Goal: Task Accomplishment & Management: Complete application form

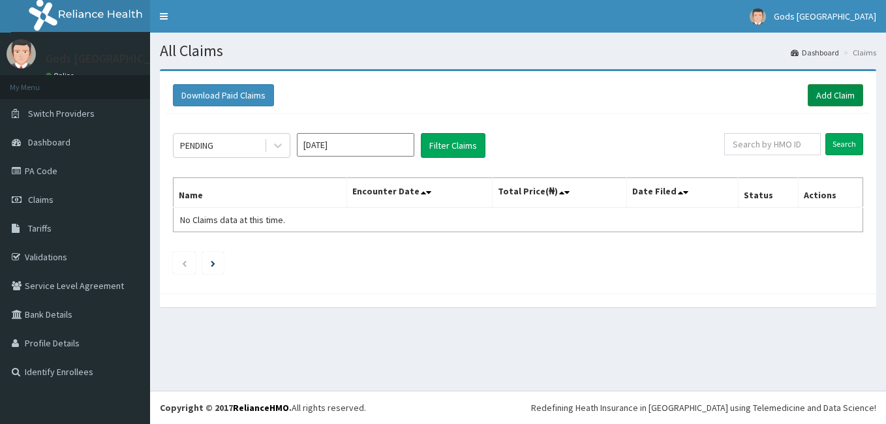
click at [834, 93] on link "Add Claim" at bounding box center [835, 95] width 55 height 22
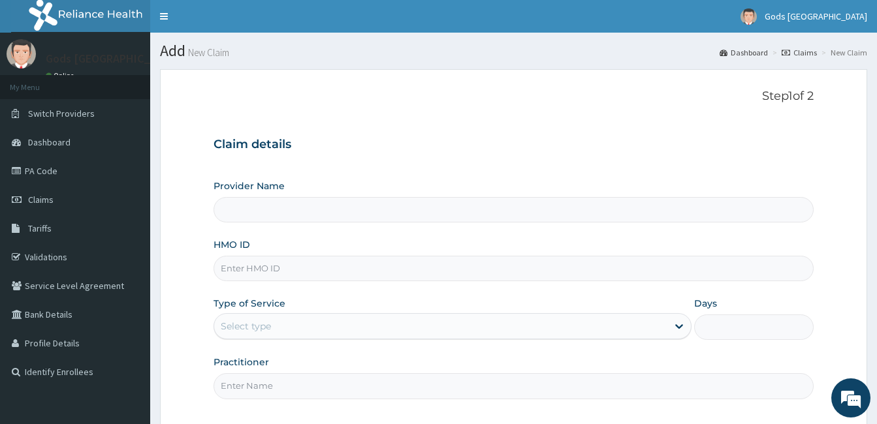
click at [285, 272] on input "HMO ID" at bounding box center [513, 268] width 600 height 25
type input "Gods [GEOGRAPHIC_DATA] - [GEOGRAPHIC_DATA]"
type input "ALP/10295/B"
click at [286, 319] on div "Select type" at bounding box center [440, 326] width 453 height 21
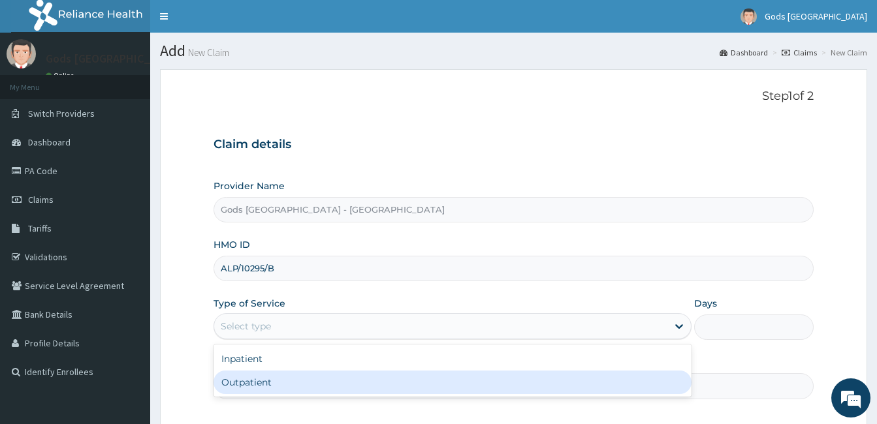
click at [294, 372] on div "Outpatient" at bounding box center [452, 382] width 478 height 23
type input "1"
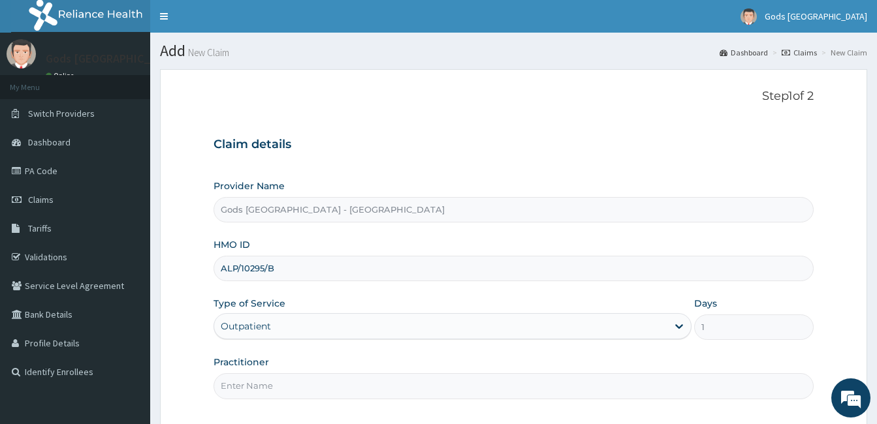
click at [315, 385] on input "Practitioner" at bounding box center [513, 385] width 600 height 25
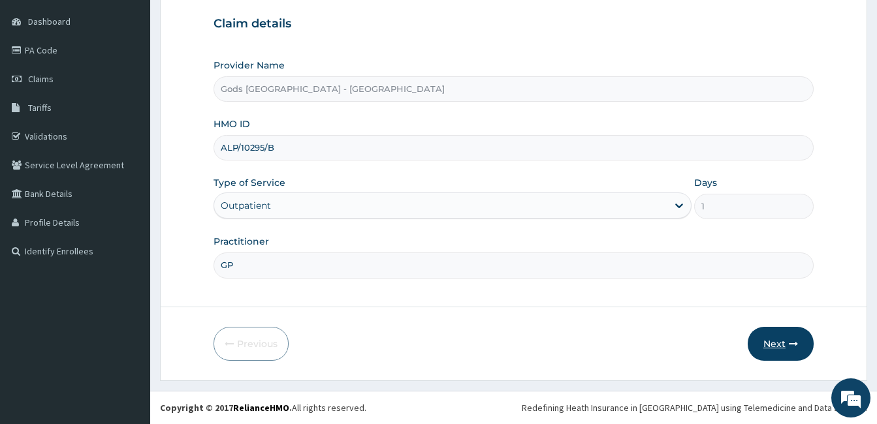
type input "GP"
click at [790, 343] on icon "button" at bounding box center [792, 343] width 9 height 9
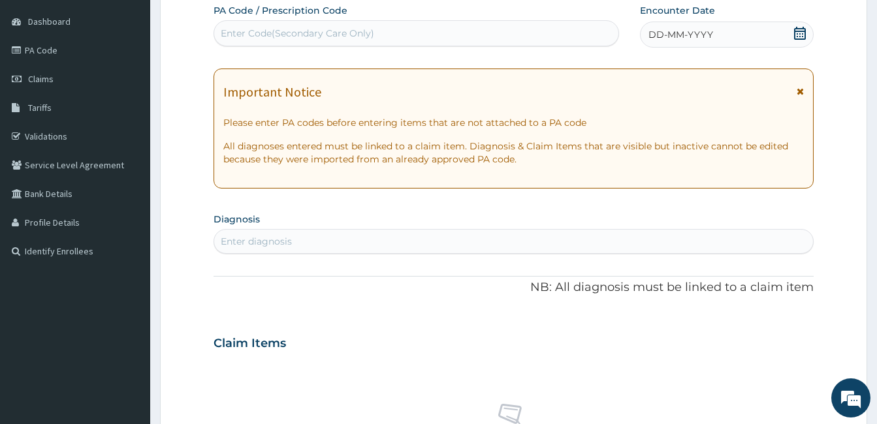
click at [794, 35] on icon at bounding box center [800, 33] width 12 height 13
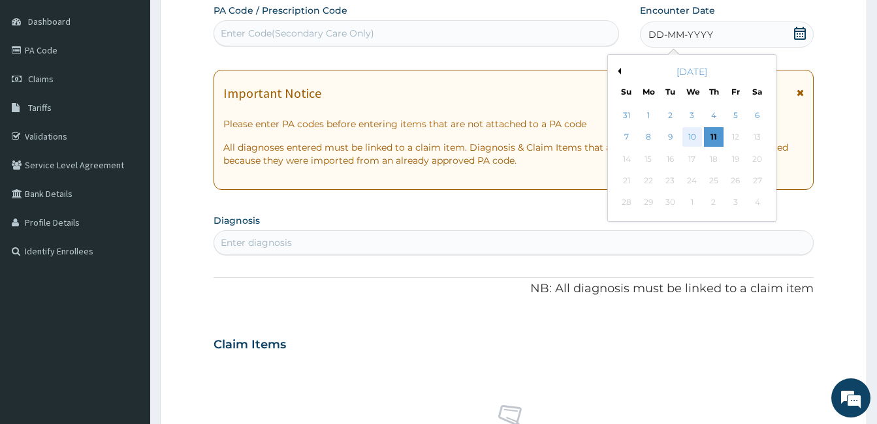
click at [689, 140] on div "10" at bounding box center [691, 138] width 20 height 20
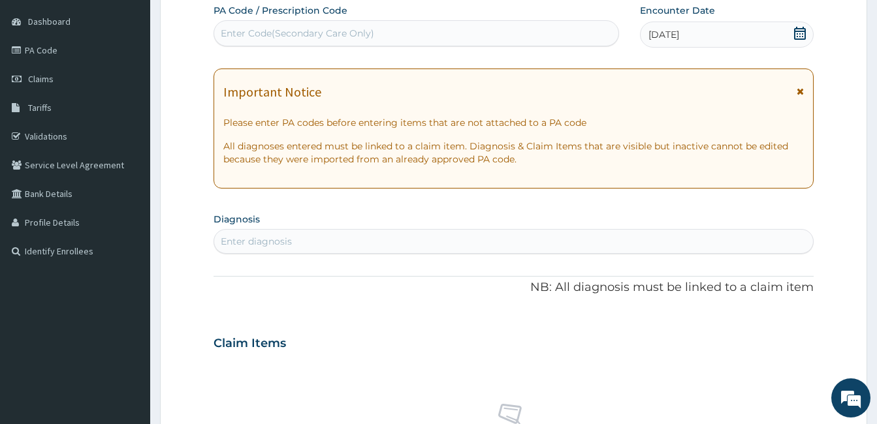
click at [349, 238] on div "Enter diagnosis" at bounding box center [513, 241] width 599 height 21
type input "MALA"
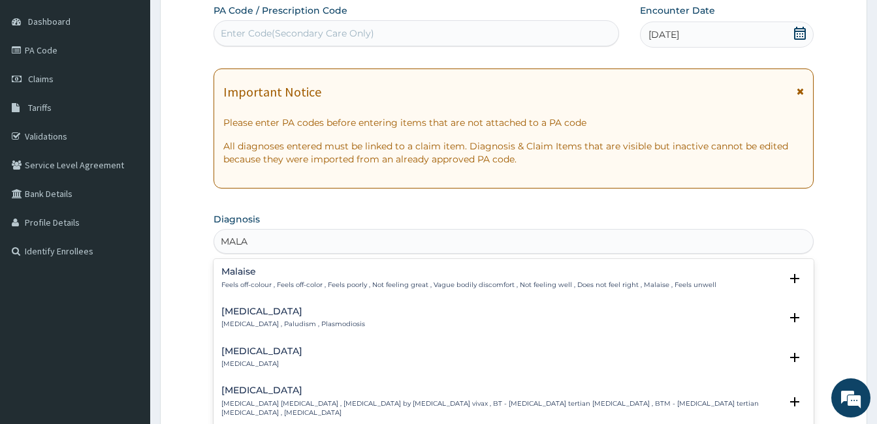
click at [235, 317] on div "Malaria Malaria , Paludism , Plasmodiosis" at bounding box center [293, 318] width 144 height 23
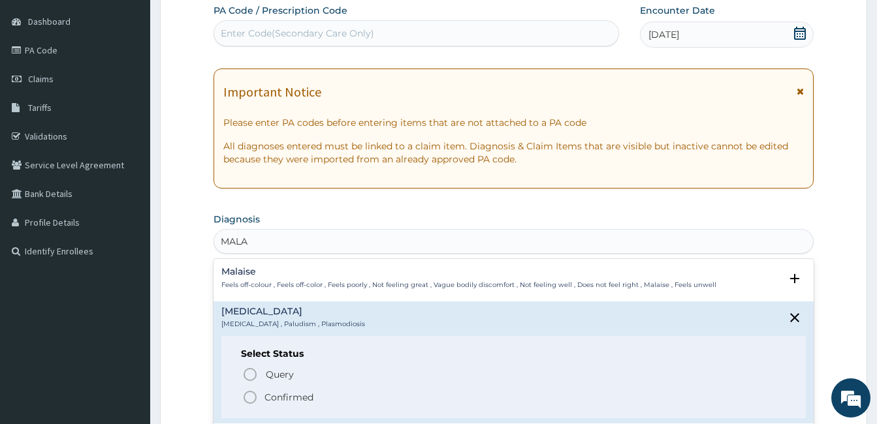
click at [249, 400] on icon "status option filled" at bounding box center [250, 398] width 16 height 16
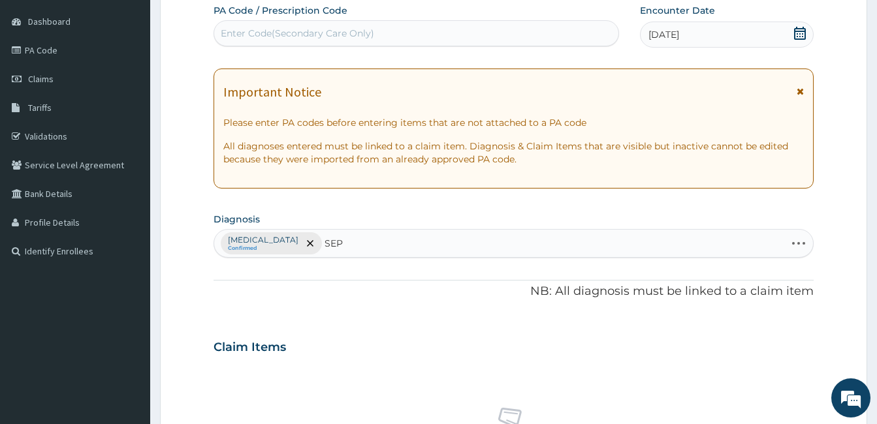
type input "SEPS"
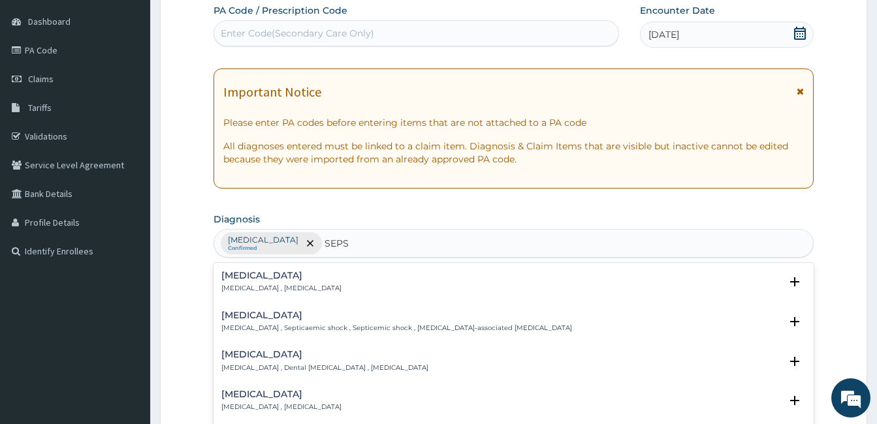
click at [238, 283] on div "Sepsis Systemic infection , Sepsis" at bounding box center [281, 282] width 120 height 23
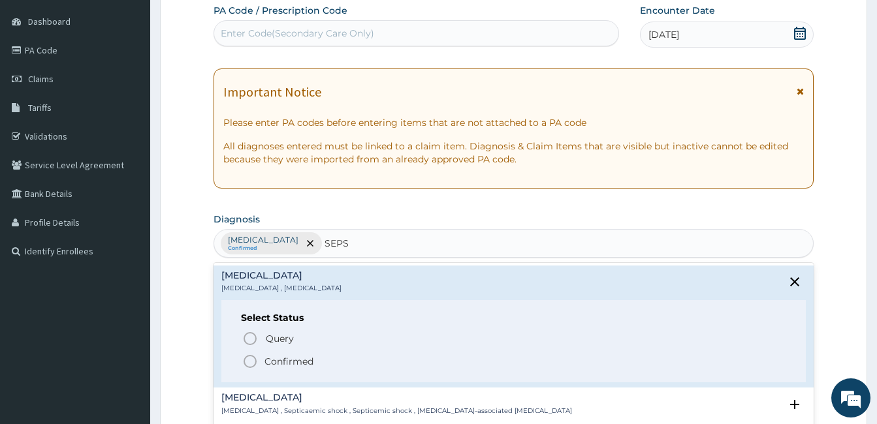
click at [247, 362] on icon "status option filled" at bounding box center [250, 362] width 16 height 16
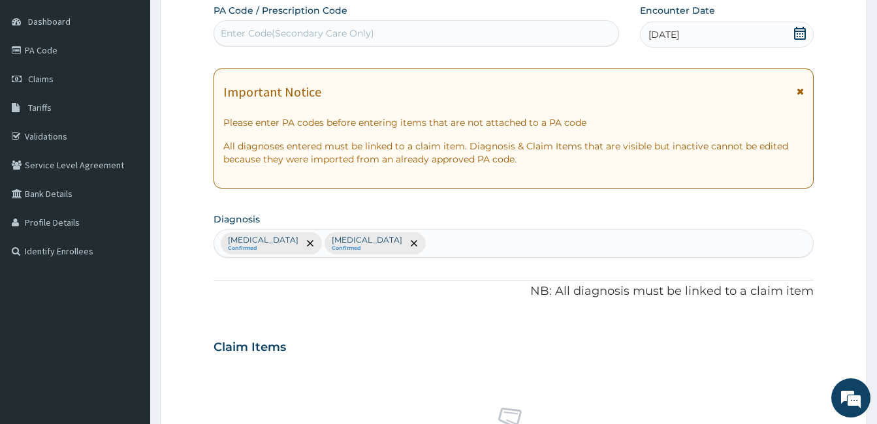
scroll to position [491, 0]
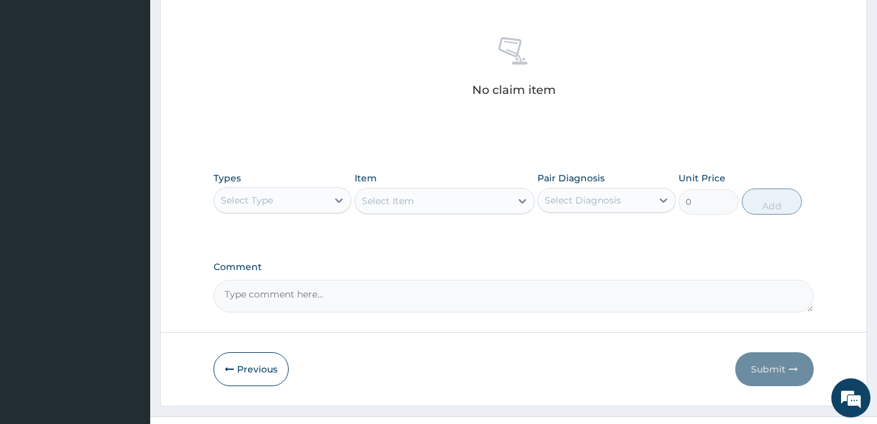
click at [258, 198] on div "Select Type" at bounding box center [247, 200] width 52 height 13
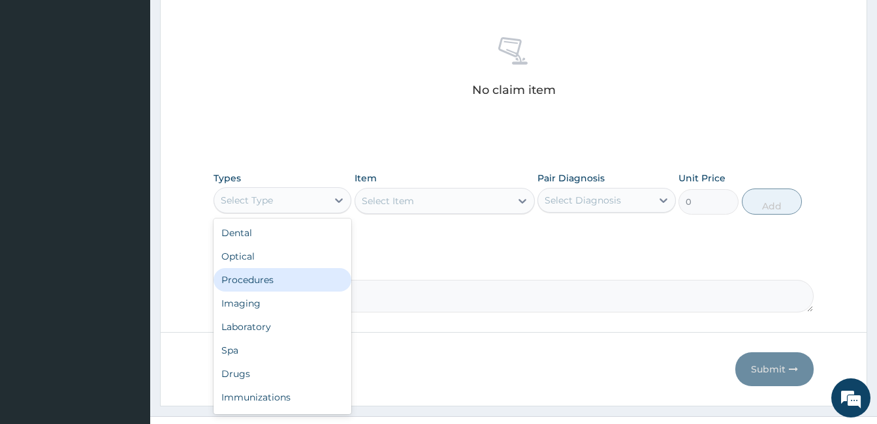
click at [273, 270] on div "Procedures" at bounding box center [282, 279] width 138 height 23
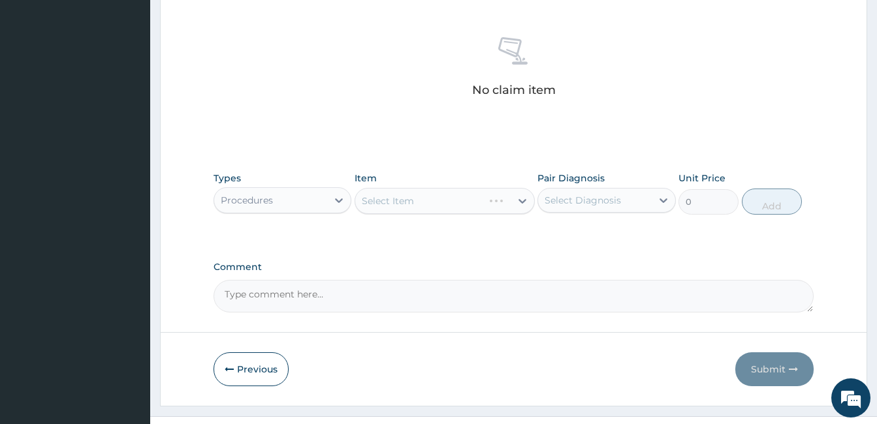
click at [584, 216] on div "Types Procedures Item Select Item Pair Diagnosis Select Diagnosis Unit Price 0 …" at bounding box center [513, 193] width 600 height 56
click at [608, 202] on div "Select Diagnosis" at bounding box center [582, 200] width 76 height 13
click at [610, 236] on div "Malaria" at bounding box center [606, 234] width 138 height 27
checkbox input "true"
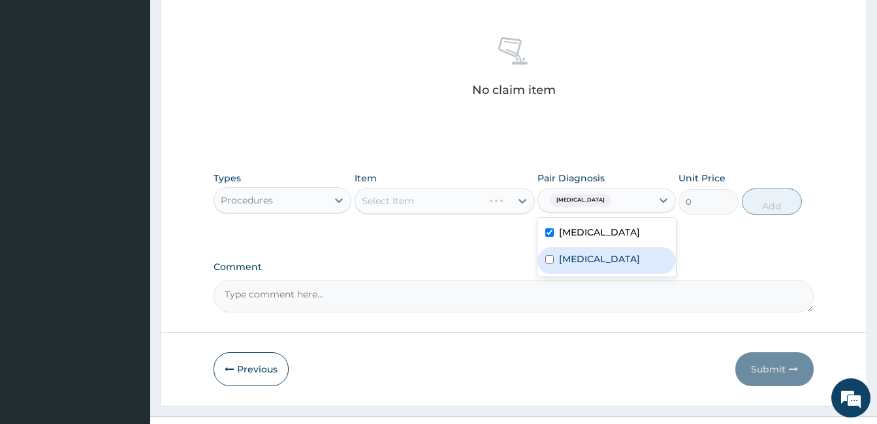
click at [606, 259] on div "Sepsis" at bounding box center [606, 260] width 138 height 27
checkbox input "true"
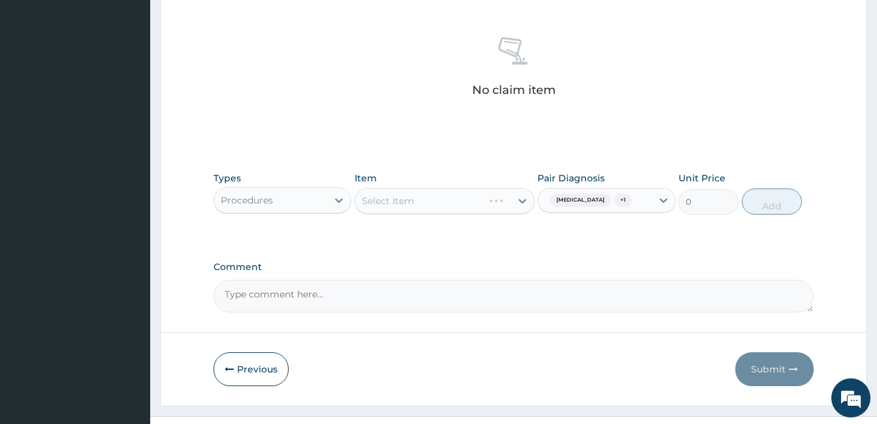
click at [458, 202] on div "Select Item" at bounding box center [444, 201] width 180 height 26
click at [458, 202] on div "Select Item" at bounding box center [432, 201] width 155 height 21
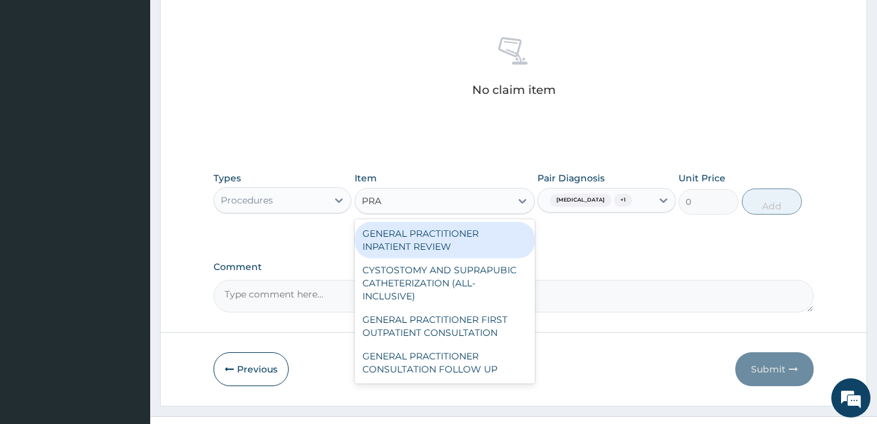
type input "PRAC"
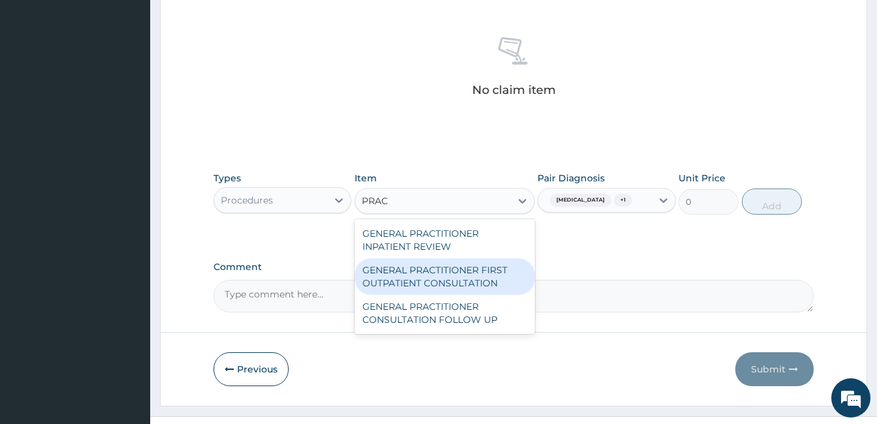
click at [449, 273] on div "GENERAL PRACTITIONER FIRST OUTPATIENT CONSULTATION" at bounding box center [444, 276] width 180 height 37
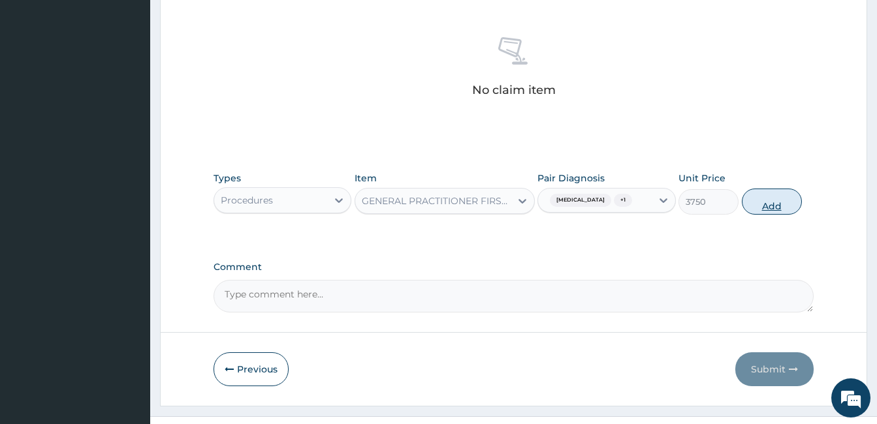
click at [750, 214] on button "Add" at bounding box center [771, 202] width 60 height 26
type input "0"
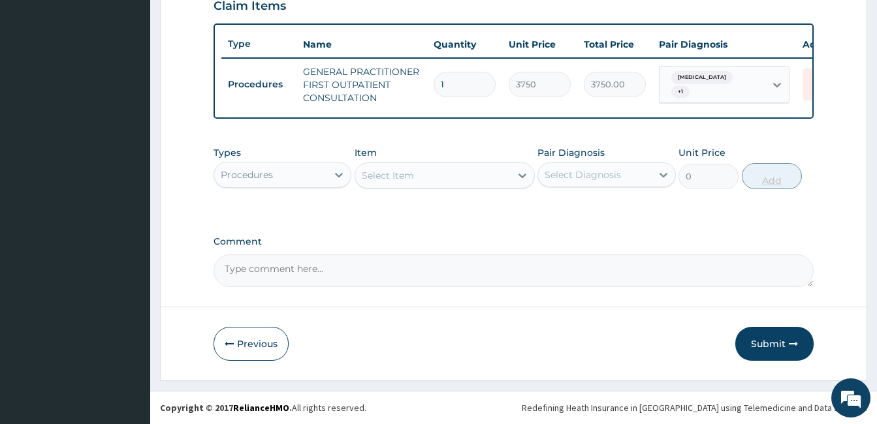
scroll to position [472, 0]
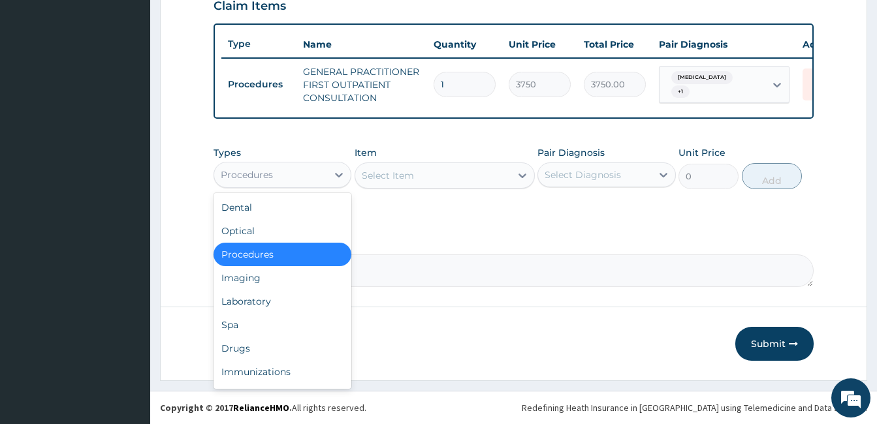
click at [262, 180] on div "Procedures" at bounding box center [247, 174] width 52 height 13
click at [267, 291] on div "Laboratory" at bounding box center [282, 301] width 138 height 23
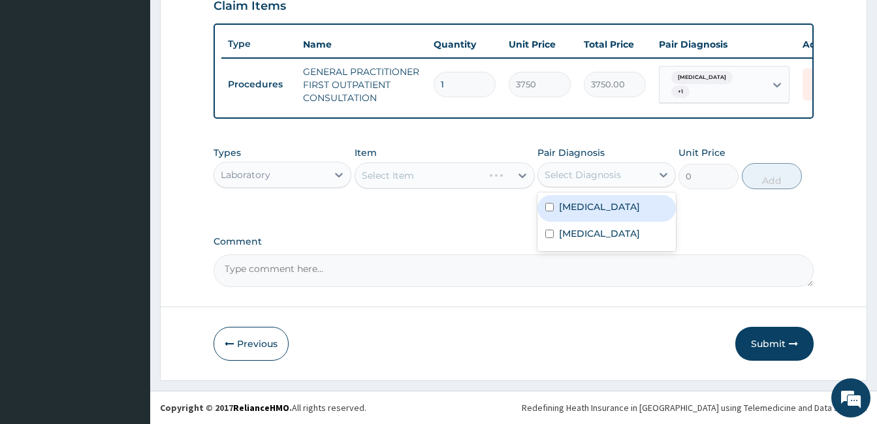
click at [600, 181] on div "Select Diagnosis" at bounding box center [594, 174] width 113 height 21
click at [585, 213] on div "[MEDICAL_DATA]" at bounding box center [606, 208] width 138 height 27
checkbox input "true"
click at [471, 213] on div "Types Laboratory Item Select Item Pair Diagnosis option Malaria, selected. opti…" at bounding box center [513, 178] width 600 height 76
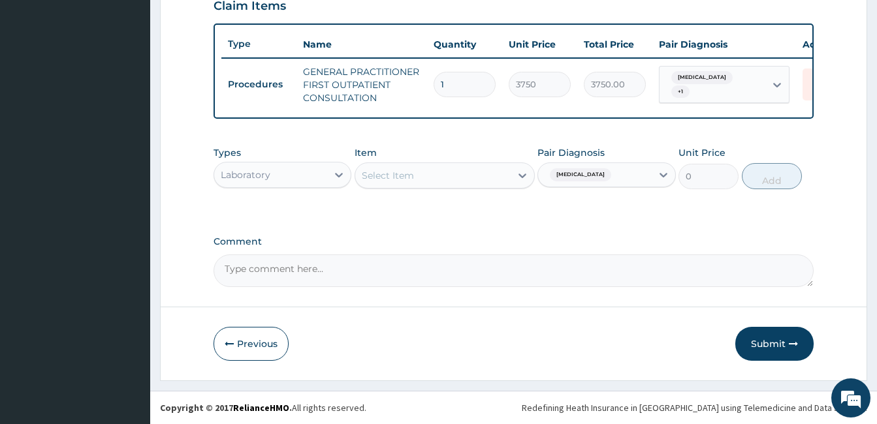
click at [459, 178] on div "Select Item" at bounding box center [432, 175] width 155 height 21
type input "MALA"
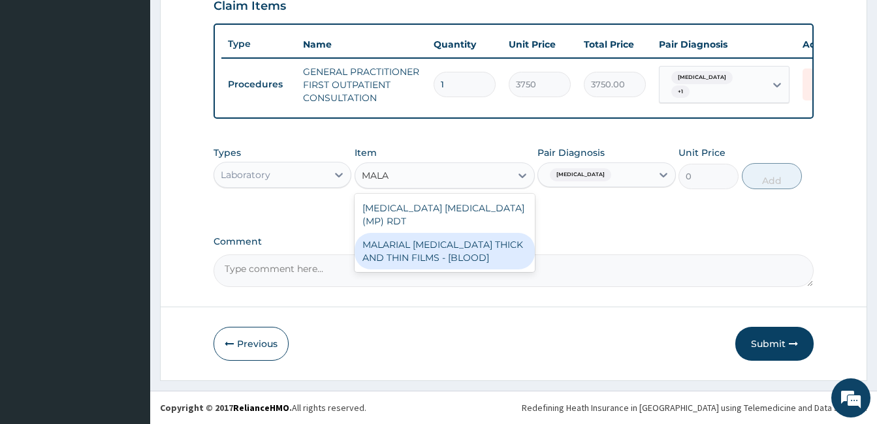
click at [450, 254] on div "MALARIAL [MEDICAL_DATA] THICK AND THIN FILMS - [BLOOD]" at bounding box center [444, 251] width 180 height 37
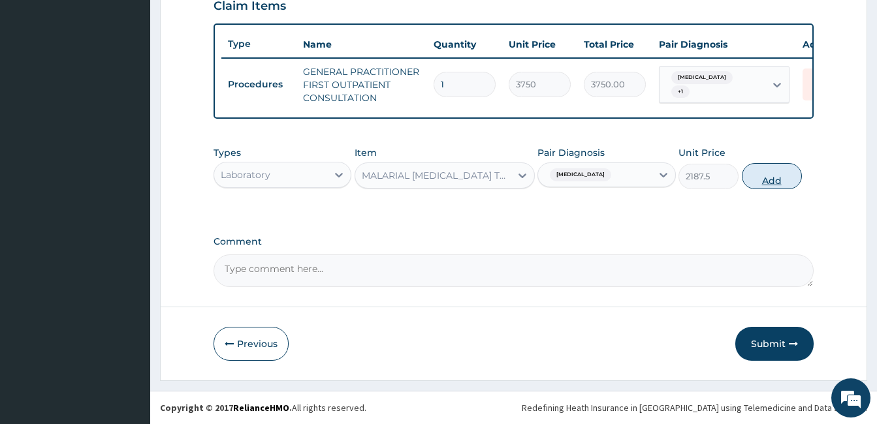
click at [785, 181] on button "Add" at bounding box center [771, 176] width 60 height 26
type input "0"
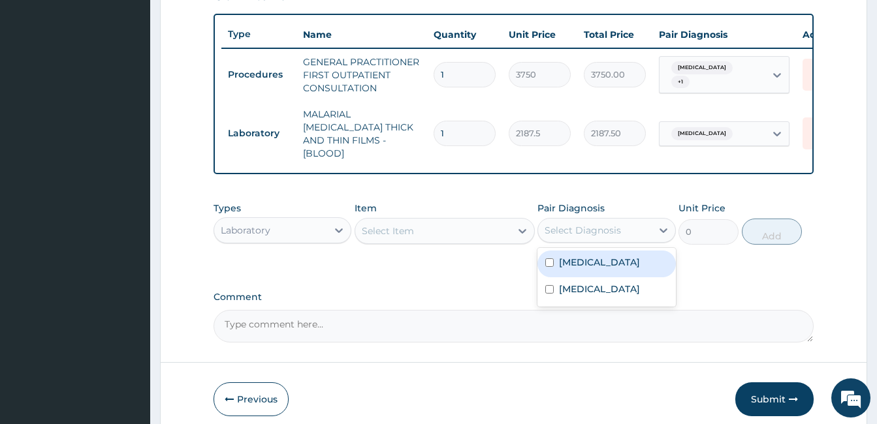
click at [573, 231] on div "Select Diagnosis" at bounding box center [582, 230] width 76 height 13
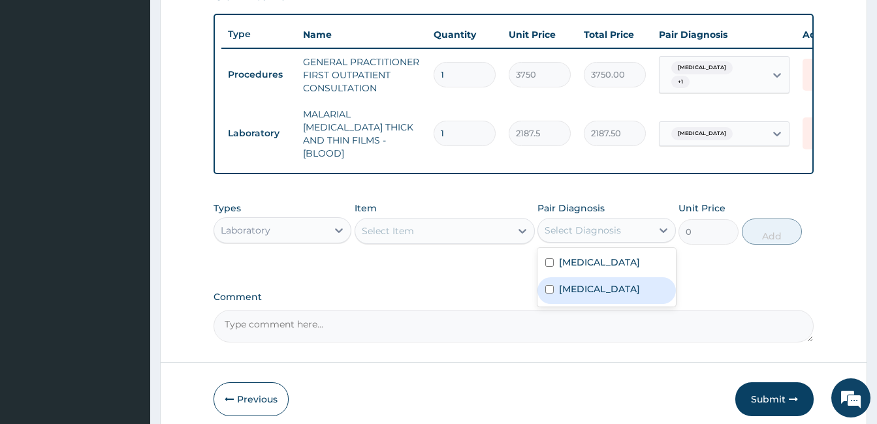
click at [578, 285] on label "[MEDICAL_DATA]" at bounding box center [599, 289] width 81 height 13
checkbox input "true"
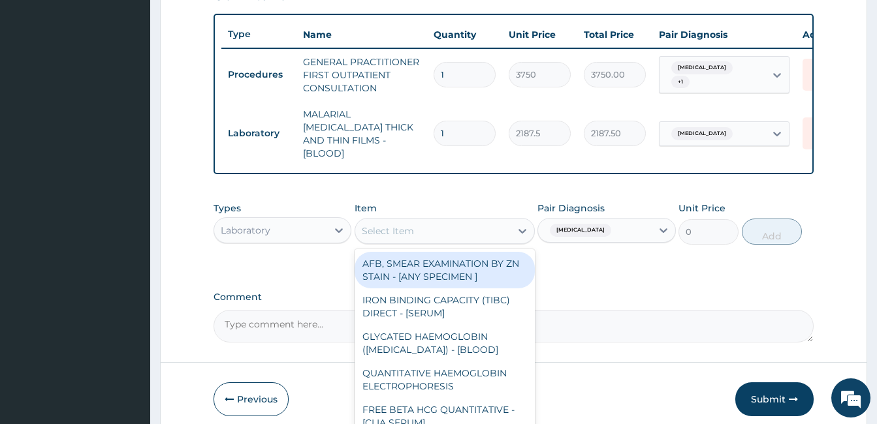
click at [422, 221] on div "Select Item" at bounding box center [432, 231] width 155 height 21
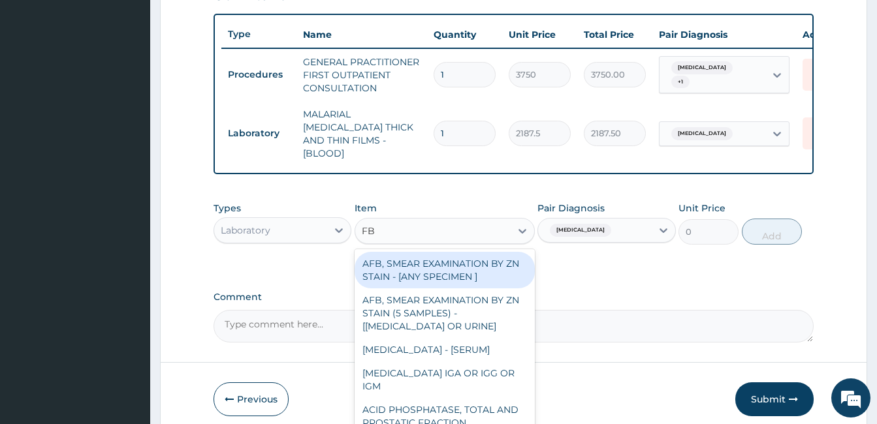
type input "FBC"
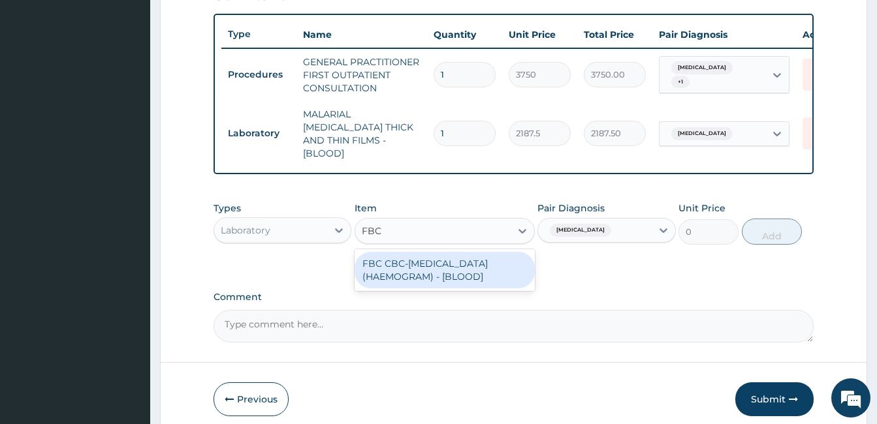
click at [426, 260] on div "FBC CBC-[MEDICAL_DATA] (HAEMOGRAM) - [BLOOD]" at bounding box center [444, 270] width 180 height 37
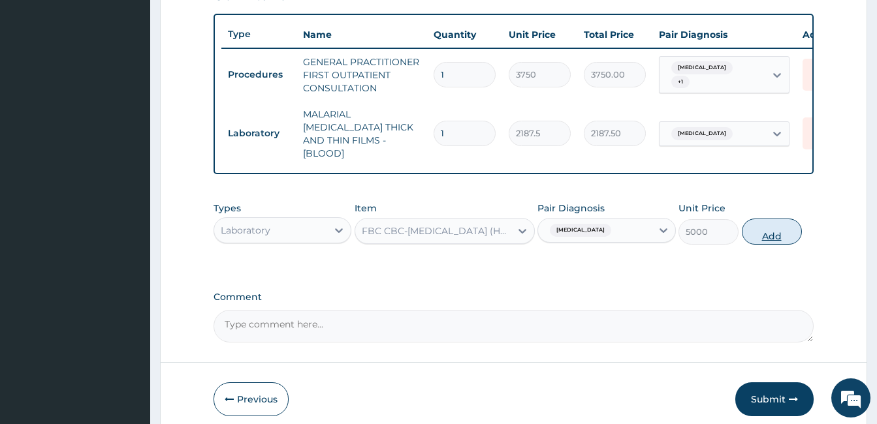
click at [768, 230] on button "Add" at bounding box center [771, 232] width 60 height 26
type input "0"
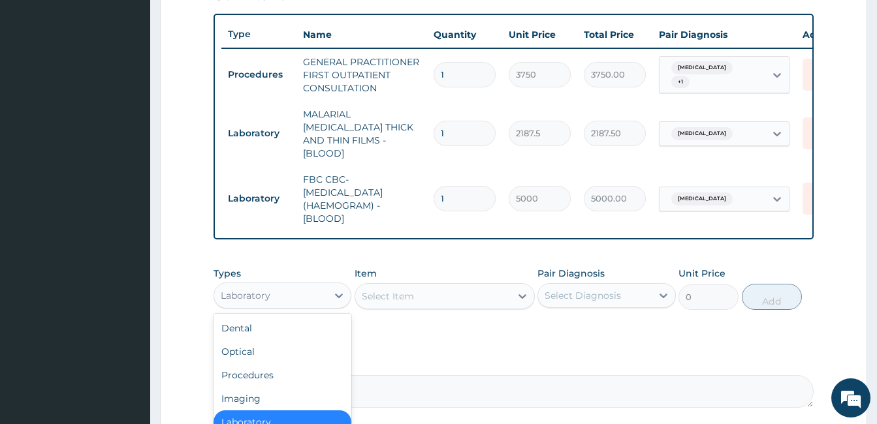
click at [277, 292] on div "Laboratory" at bounding box center [270, 295] width 113 height 21
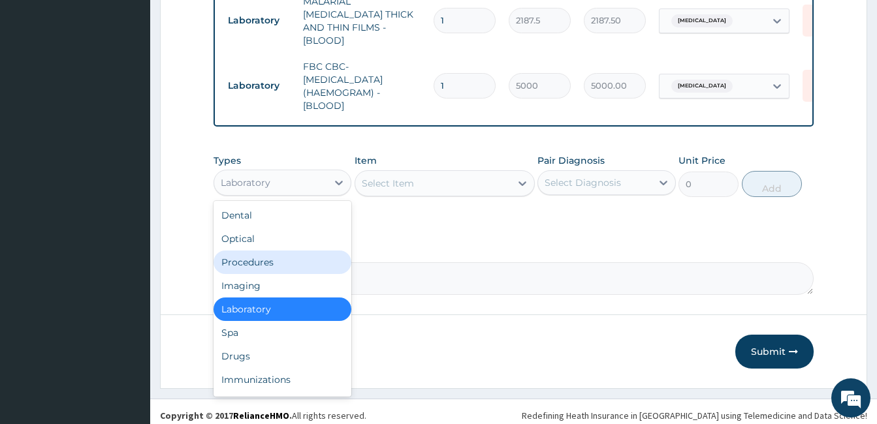
scroll to position [589, 0]
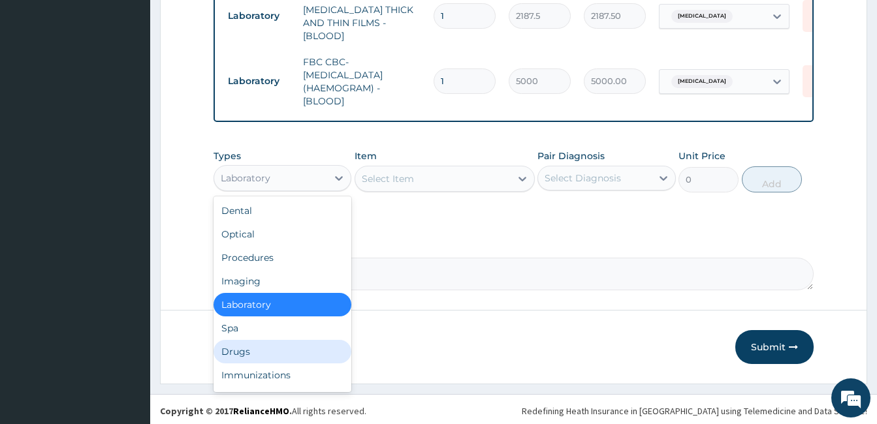
click at [260, 354] on div "Drugs" at bounding box center [282, 351] width 138 height 23
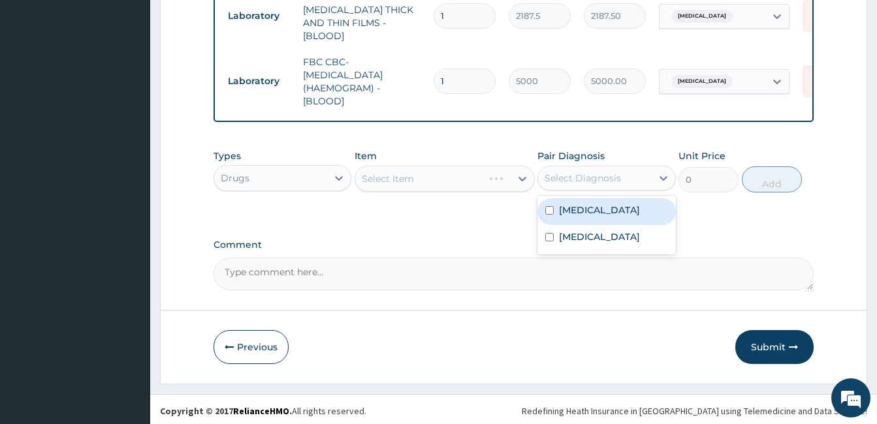
click at [611, 172] on div "Select Diagnosis" at bounding box center [582, 178] width 76 height 13
click at [589, 210] on label "[MEDICAL_DATA]" at bounding box center [599, 210] width 81 height 13
checkbox input "true"
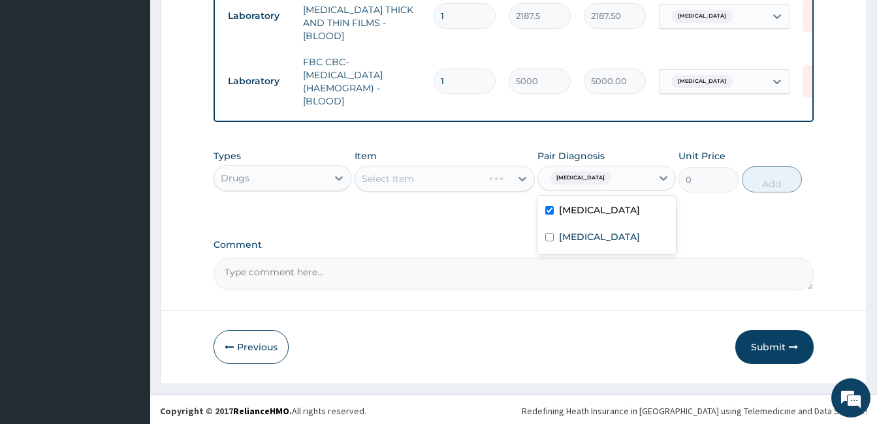
click at [443, 179] on div "Select Item" at bounding box center [432, 178] width 155 height 21
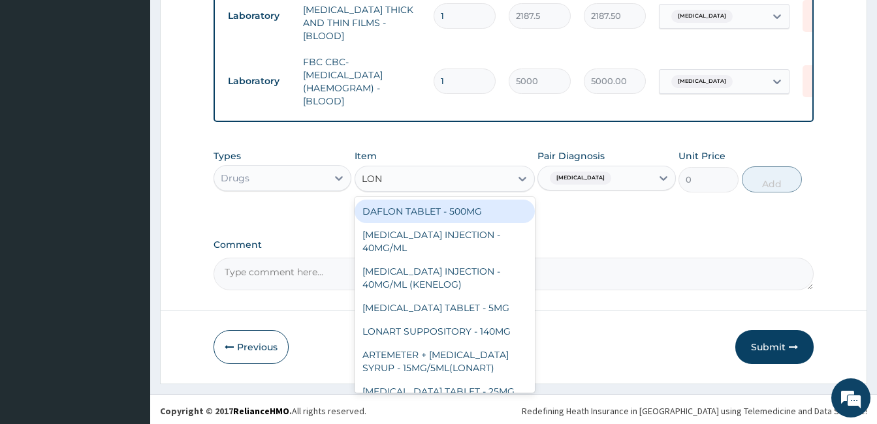
type input "[PERSON_NAME]"
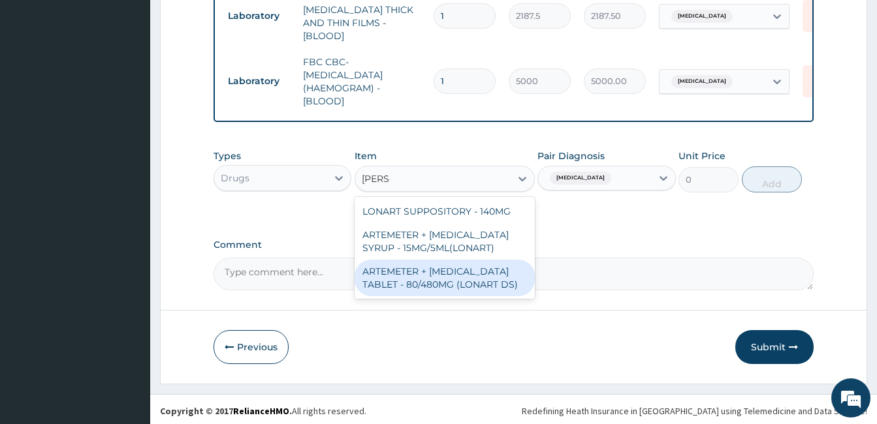
click at [430, 276] on div "ARTEMETER + [MEDICAL_DATA] TABLET - 80/480MG (LONART DS)" at bounding box center [444, 278] width 180 height 37
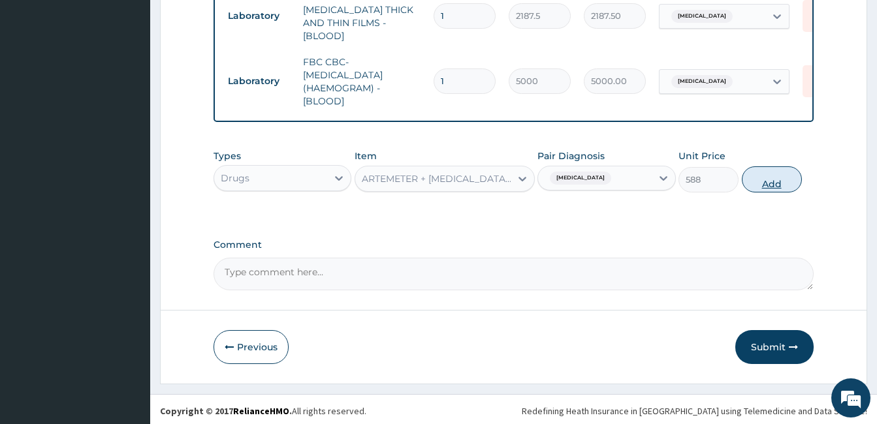
click at [773, 175] on button "Add" at bounding box center [771, 179] width 60 height 26
type input "0"
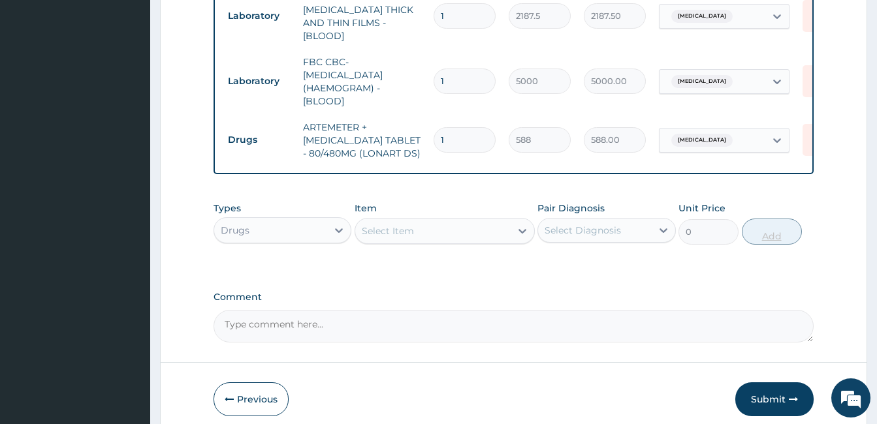
type input "0.00"
type input "6"
type input "3528.00"
type input "6"
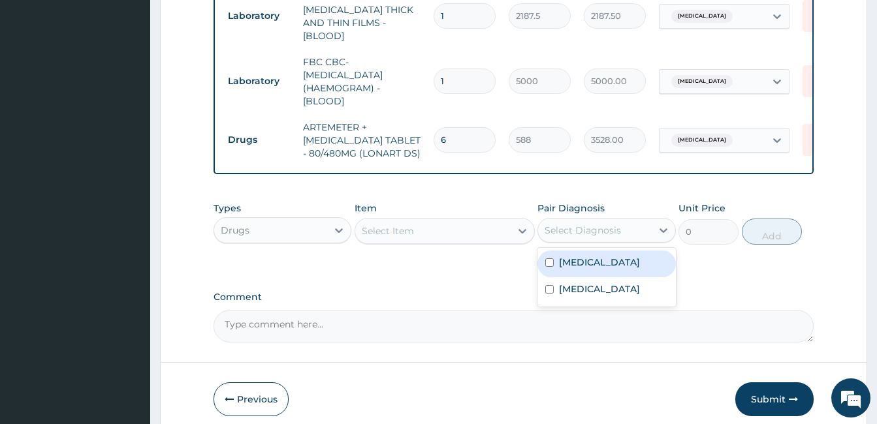
click at [580, 225] on div "Select Diagnosis" at bounding box center [582, 230] width 76 height 13
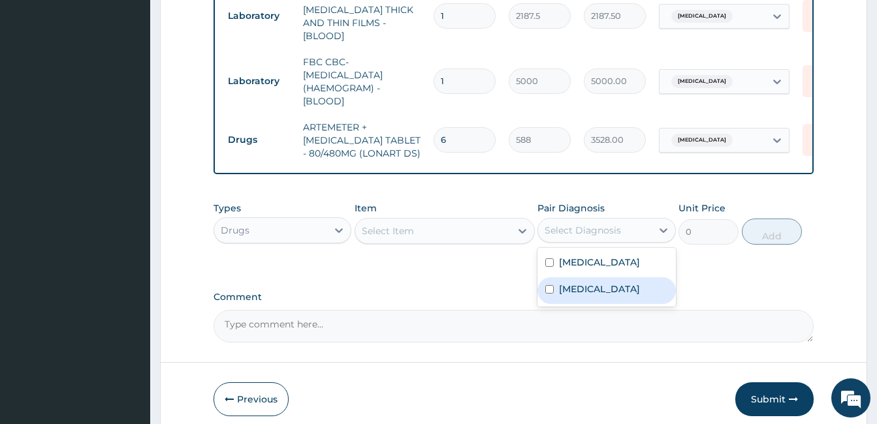
click at [570, 298] on div "[MEDICAL_DATA]" at bounding box center [606, 290] width 138 height 27
checkbox input "true"
click at [405, 225] on div "Select Item" at bounding box center [388, 231] width 52 height 13
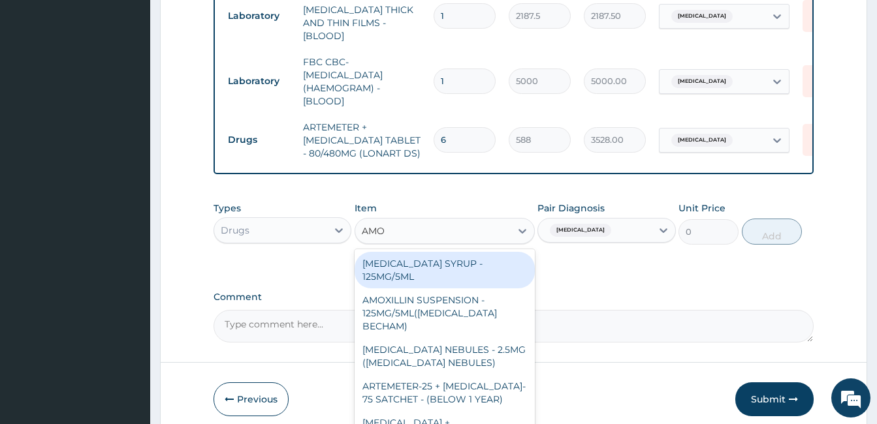
type input "AMOX"
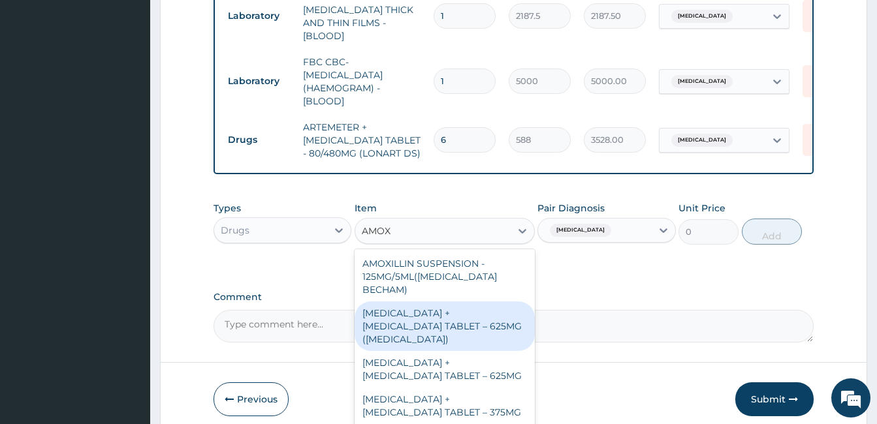
click at [419, 302] on div "[MEDICAL_DATA] + [MEDICAL_DATA] TABLET – 625MG ([MEDICAL_DATA])" at bounding box center [444, 327] width 180 height 50
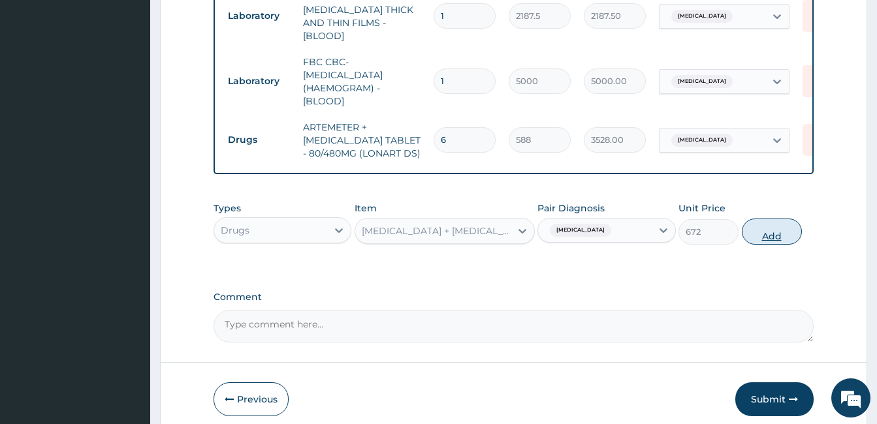
click at [767, 230] on button "Add" at bounding box center [771, 232] width 60 height 26
type input "0"
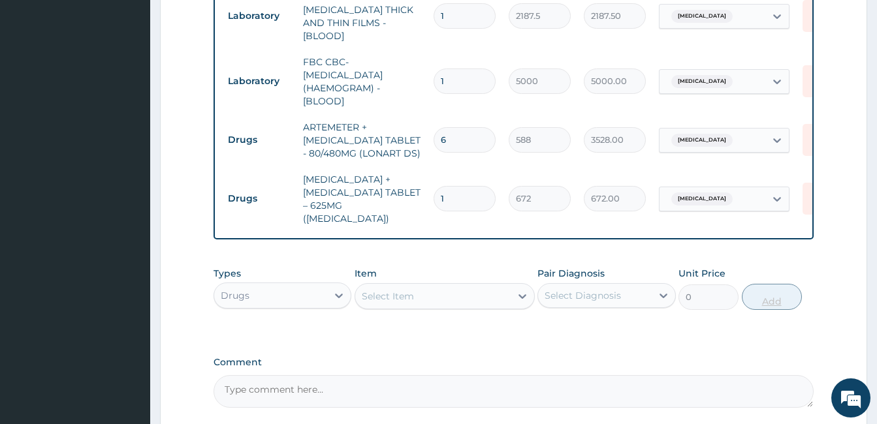
type input "14"
type input "9408.00"
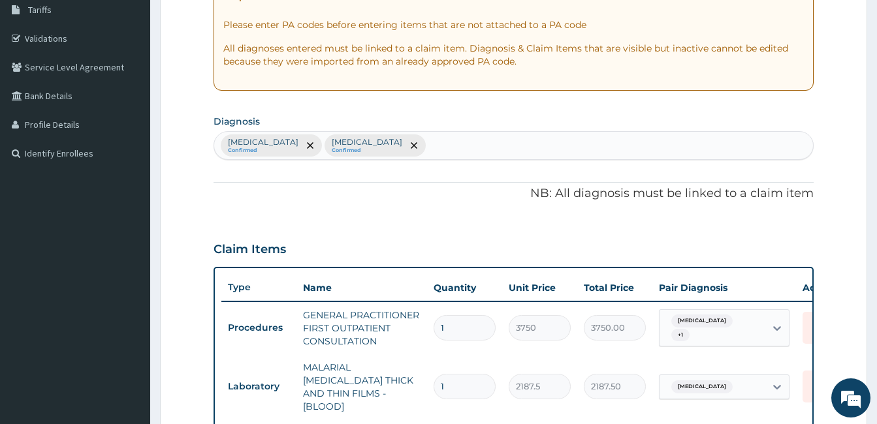
type input "14"
click at [394, 148] on div "Malaria Confirmed Sepsis Confirmed" at bounding box center [513, 145] width 599 height 27
type input "RTI"
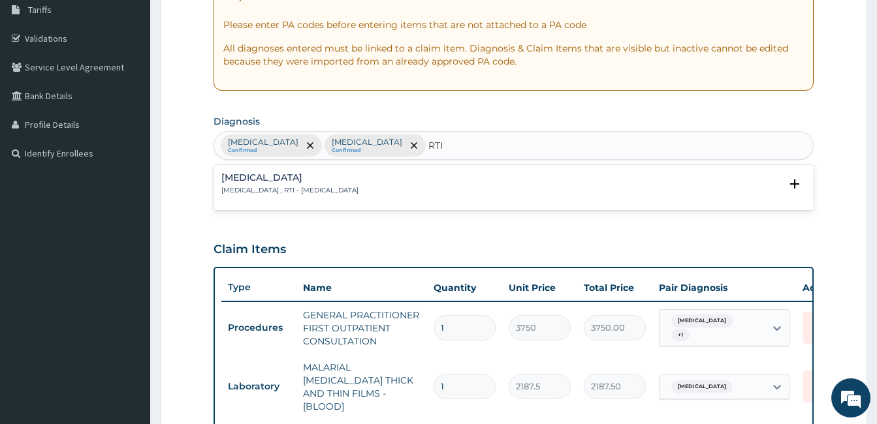
click at [273, 186] on p "Respiratory tract infection , RTI - Respiratory tract infection" at bounding box center [289, 190] width 137 height 9
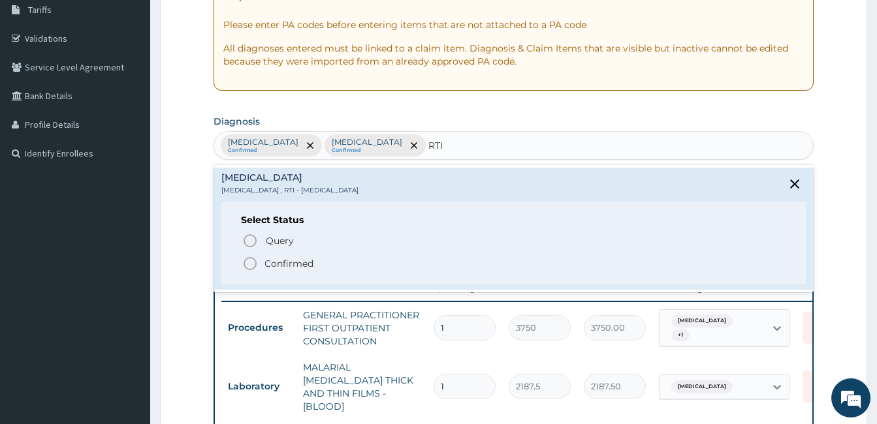
click at [278, 260] on p "Confirmed" at bounding box center [288, 263] width 49 height 13
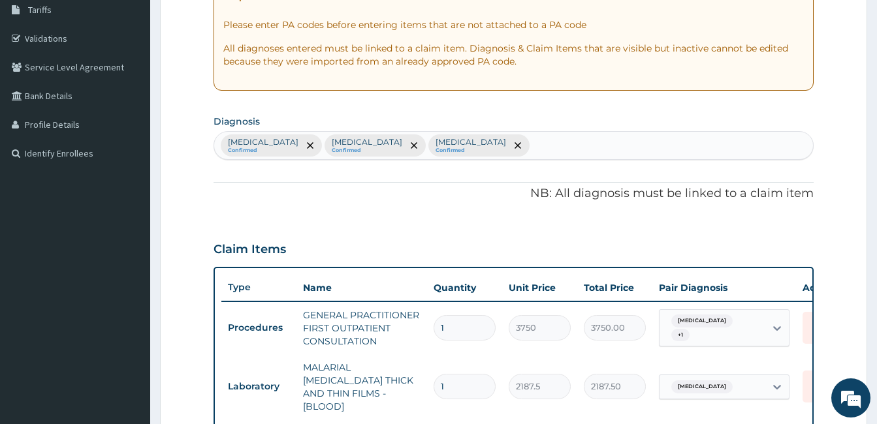
scroll to position [589, 0]
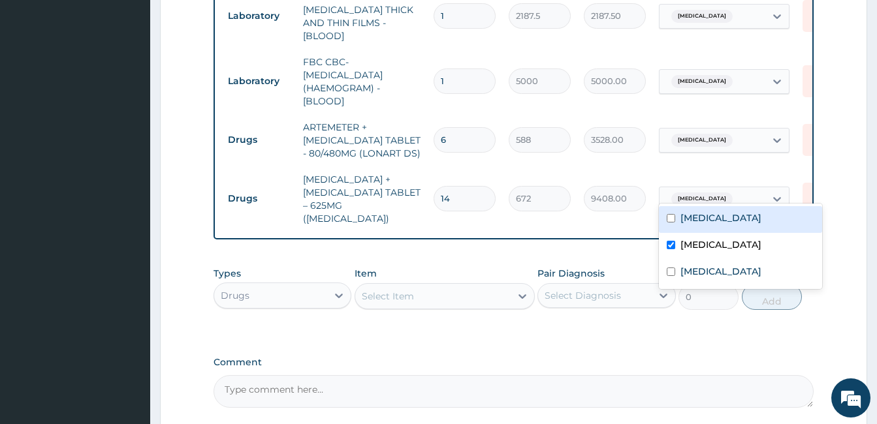
click at [700, 197] on div "[MEDICAL_DATA]" at bounding box center [724, 199] width 131 height 25
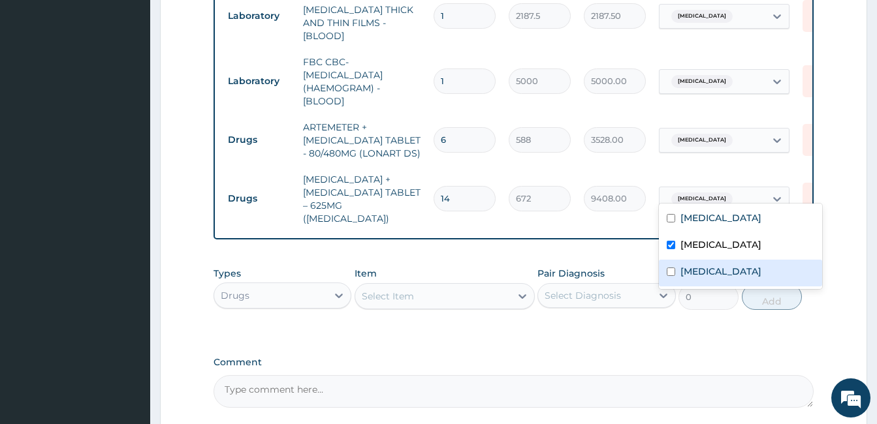
click at [697, 270] on label "Respiratory tract infection" at bounding box center [720, 271] width 81 height 13
checkbox input "true"
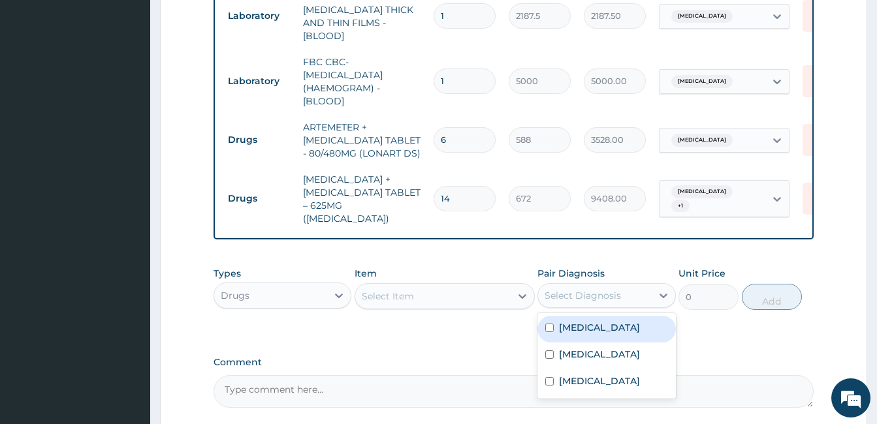
click at [569, 301] on div "Select Diagnosis" at bounding box center [594, 295] width 113 height 21
click at [595, 316] on div "[MEDICAL_DATA]" at bounding box center [606, 329] width 138 height 27
checkbox input "true"
click at [463, 288] on div "Select Item" at bounding box center [432, 296] width 155 height 21
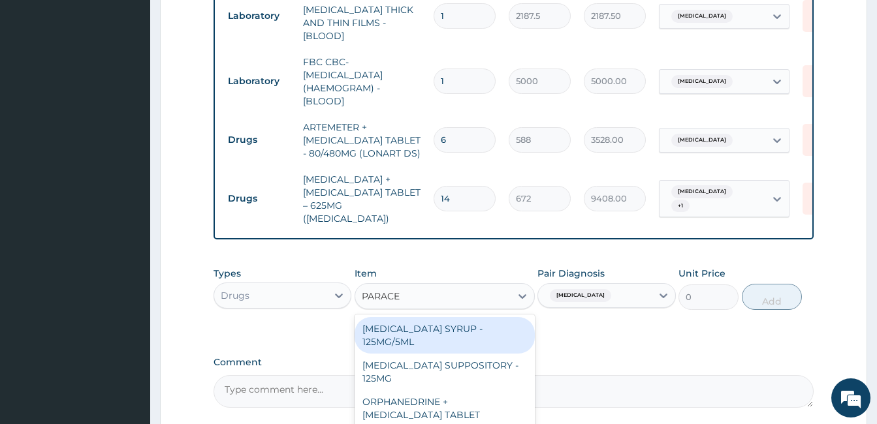
type input "PARACET"
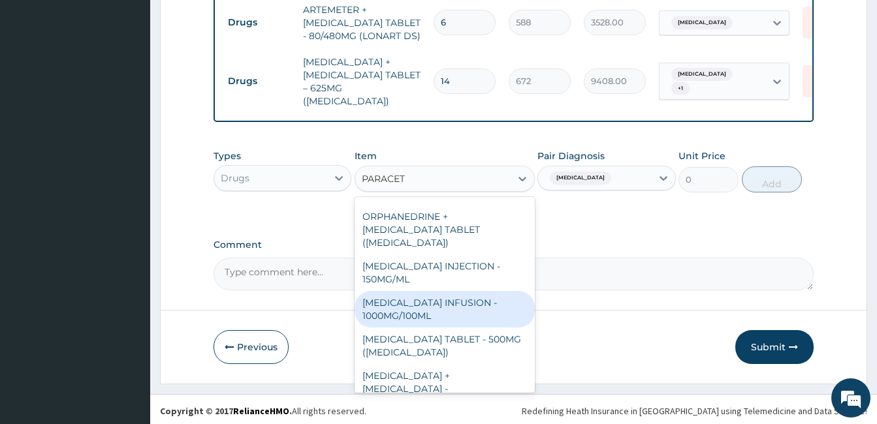
scroll to position [78, 0]
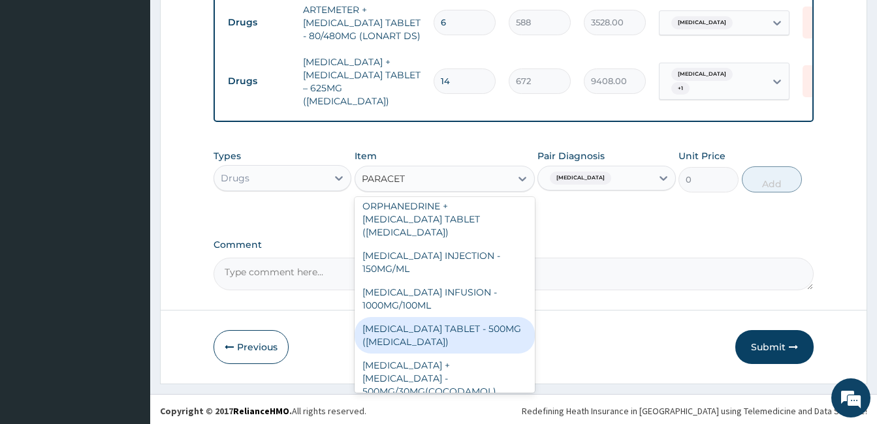
click at [435, 332] on div "[MEDICAL_DATA] TABLET - 500MG ([MEDICAL_DATA])" at bounding box center [444, 335] width 180 height 37
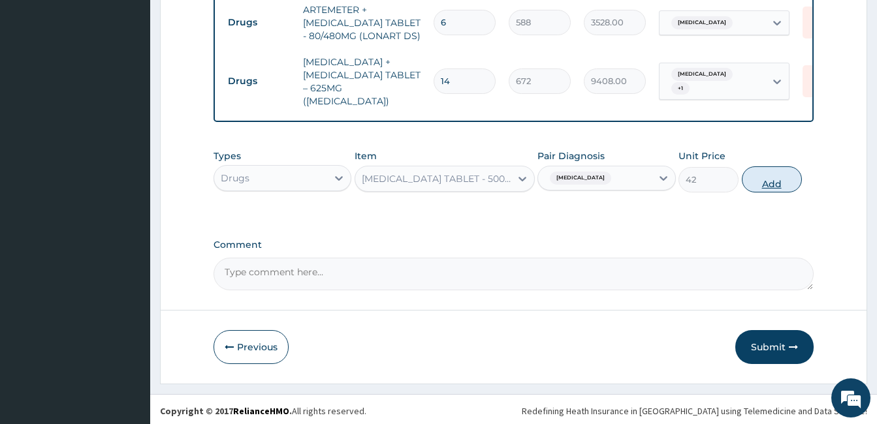
click at [777, 175] on button "Add" at bounding box center [771, 179] width 60 height 26
type input "0"
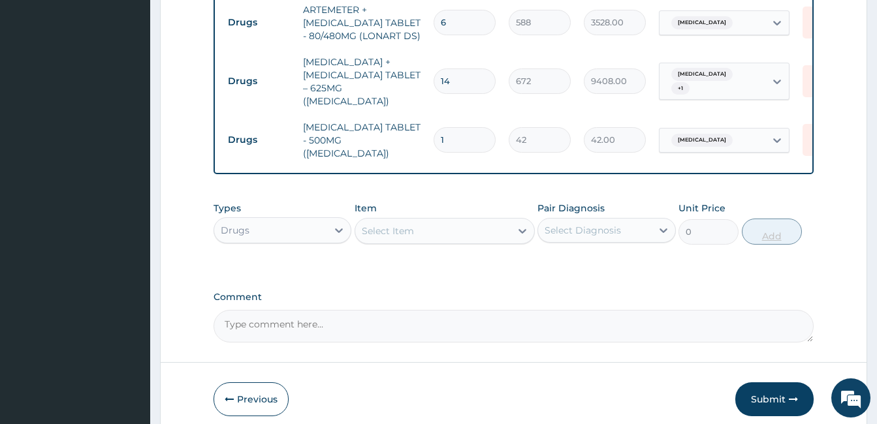
type input "18"
type input "756.00"
type input "18"
click at [776, 257] on div "Types Drugs Item Select Item Pair Diagnosis Select Diagnosis Unit Price 0 Add" at bounding box center [513, 233] width 600 height 76
click at [758, 397] on button "Submit" at bounding box center [774, 399] width 78 height 34
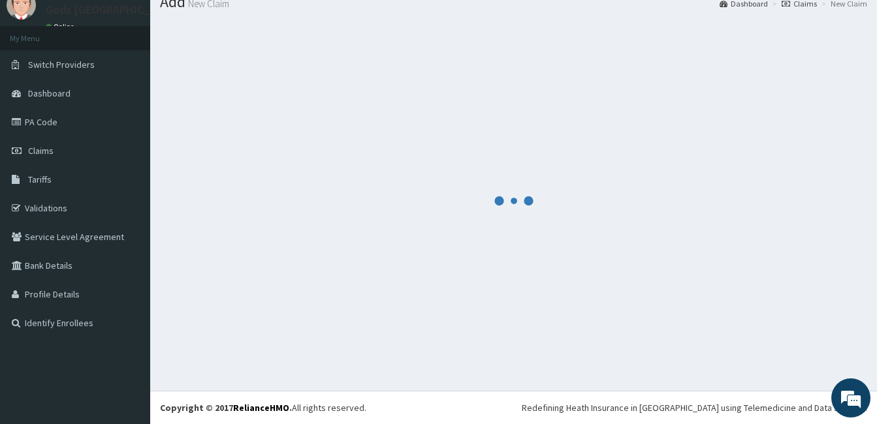
scroll to position [707, 0]
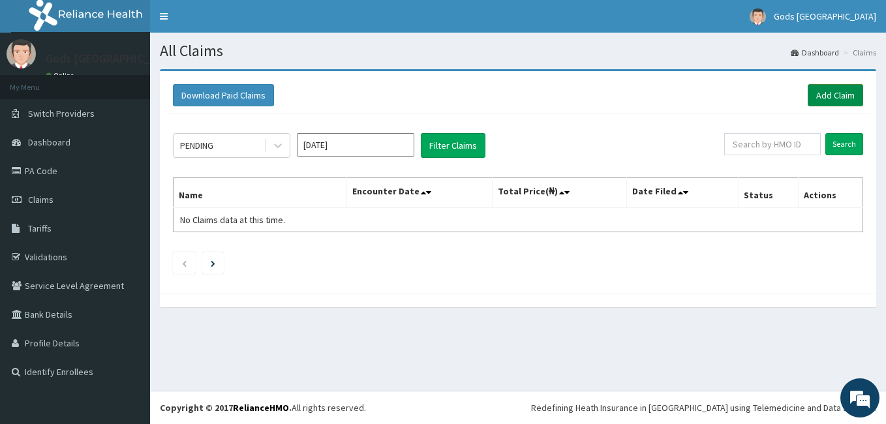
click at [838, 97] on link "Add Claim" at bounding box center [835, 95] width 55 height 22
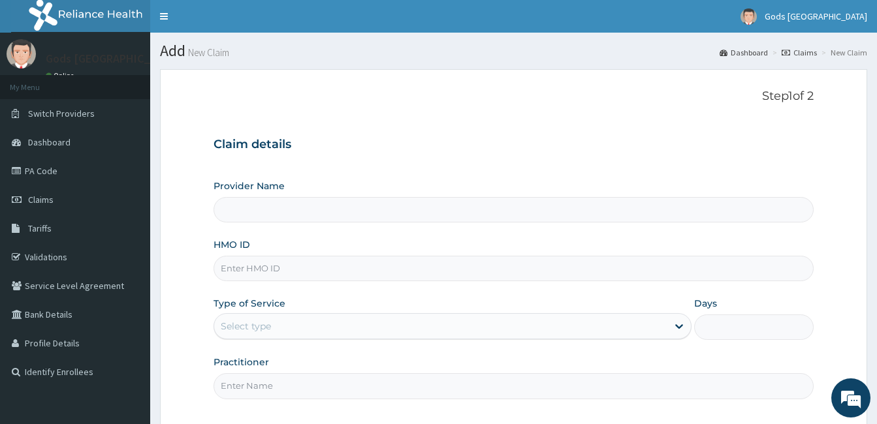
type input "Gods [GEOGRAPHIC_DATA] - [GEOGRAPHIC_DATA]"
click at [263, 270] on input "HMO ID" at bounding box center [513, 268] width 600 height 25
click at [236, 275] on input "HMO ID" at bounding box center [513, 268] width 600 height 25
type input "AVL/10293/B"
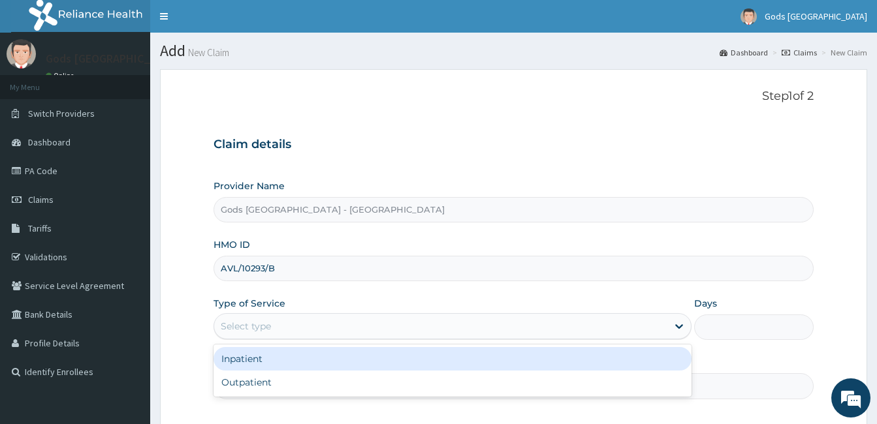
click at [311, 329] on div "Select type" at bounding box center [440, 326] width 453 height 21
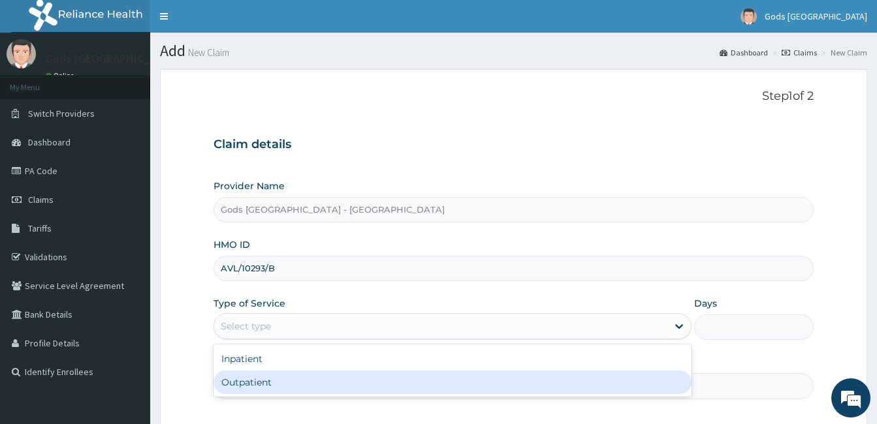
click at [288, 379] on div "Outpatient" at bounding box center [452, 382] width 478 height 23
type input "1"
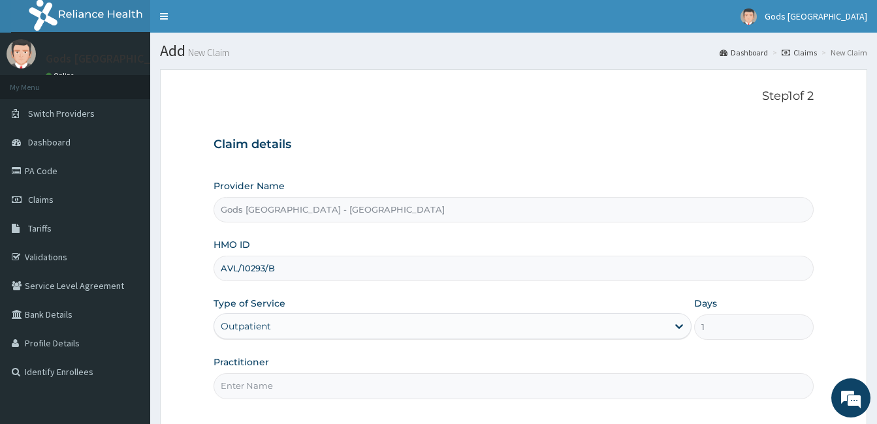
click at [288, 379] on input "Practitioner" at bounding box center [513, 385] width 600 height 25
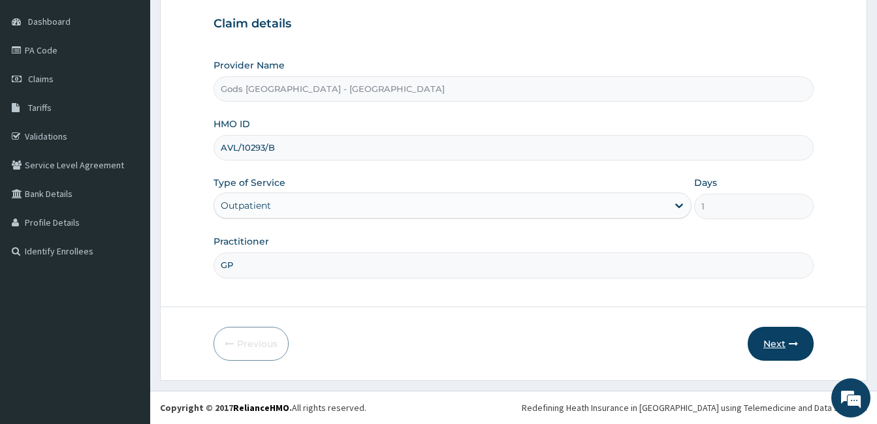
type input "GP"
click at [792, 331] on button "Next" at bounding box center [780, 344] width 66 height 34
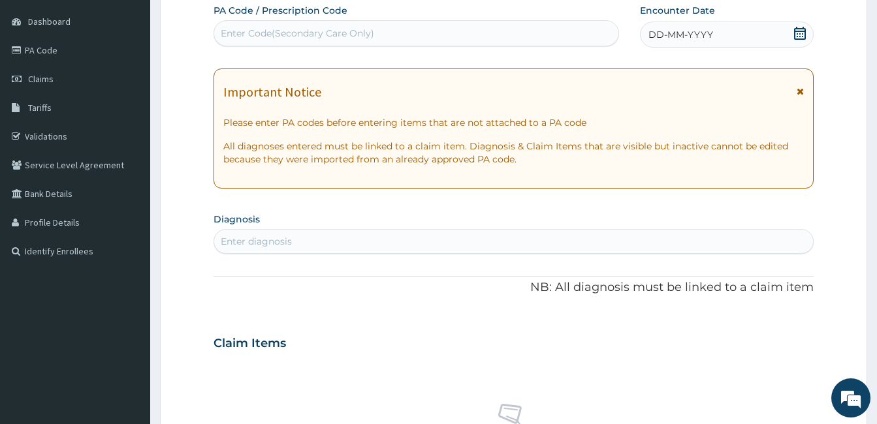
click at [797, 35] on icon at bounding box center [799, 33] width 13 height 13
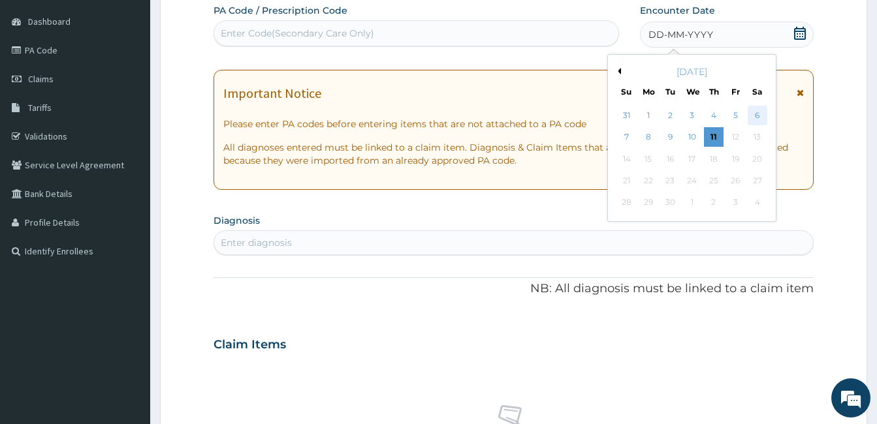
click at [753, 117] on div "6" at bounding box center [757, 116] width 20 height 20
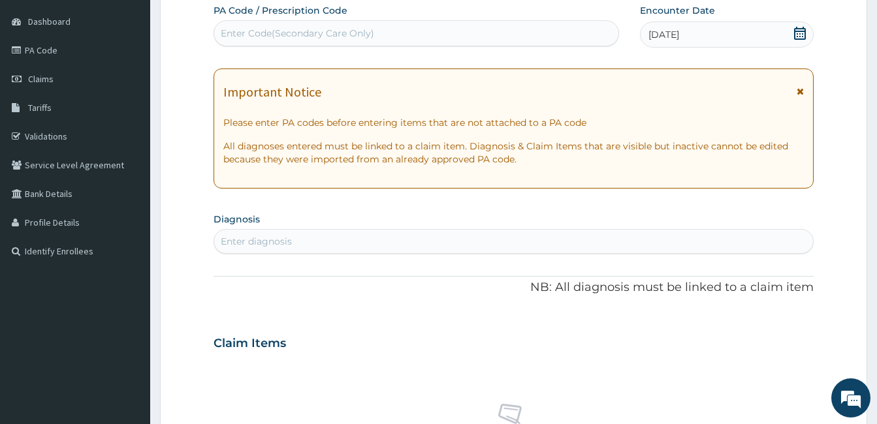
click at [301, 230] on div "Enter diagnosis" at bounding box center [513, 241] width 600 height 25
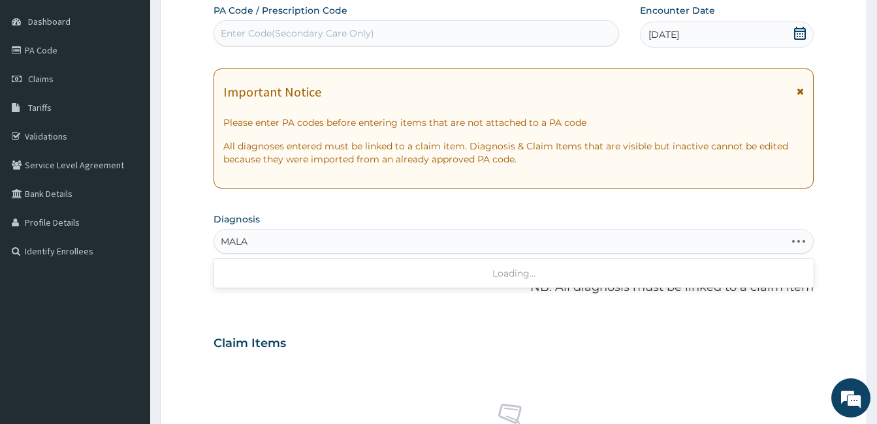
type input "MALAR"
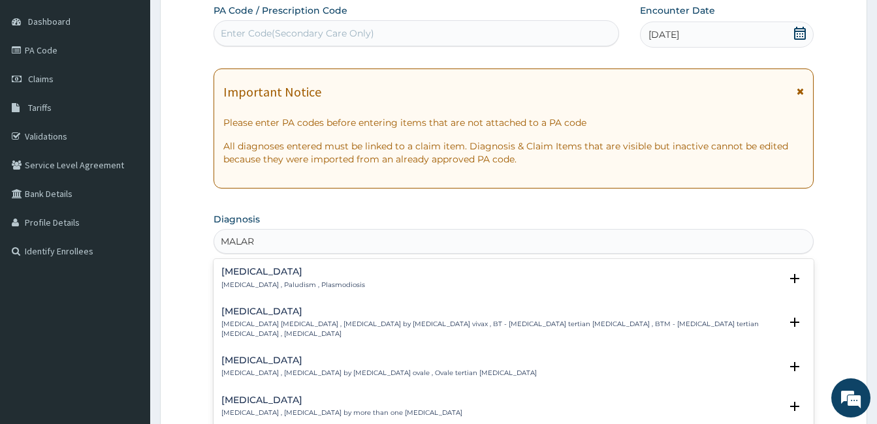
click at [253, 274] on h4 "[MEDICAL_DATA]" at bounding box center [293, 272] width 144 height 10
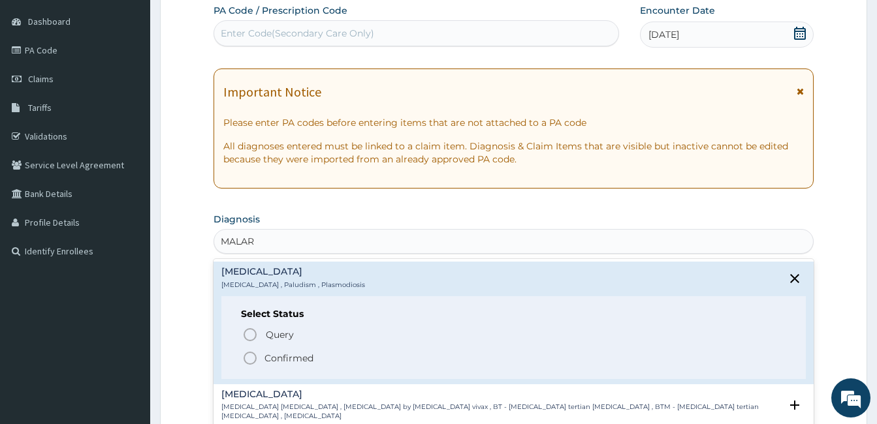
click at [249, 362] on icon "status option filled" at bounding box center [250, 358] width 16 height 16
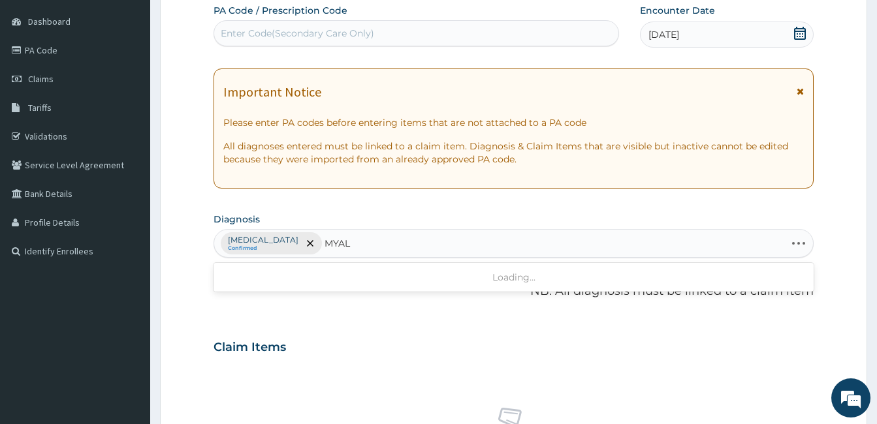
type input "MYALG"
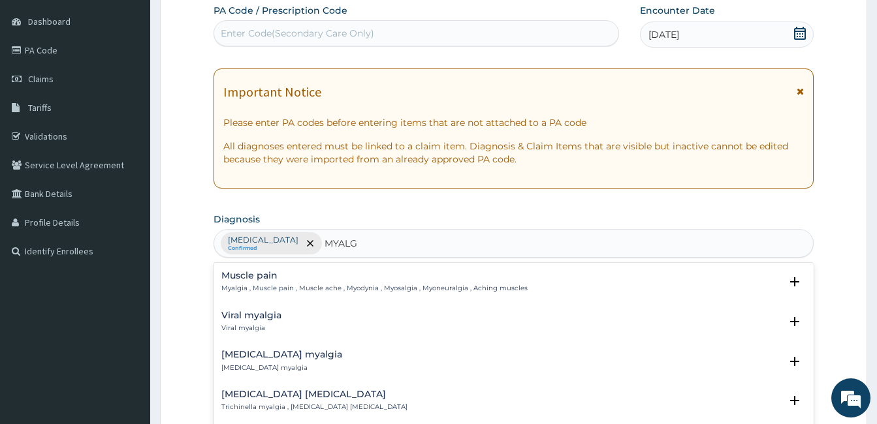
click at [255, 287] on p "Myalgia , Muscle pain , Muscle ache , Myodynia , Myosalgia , Myoneuralgia , Ach…" at bounding box center [374, 288] width 306 height 9
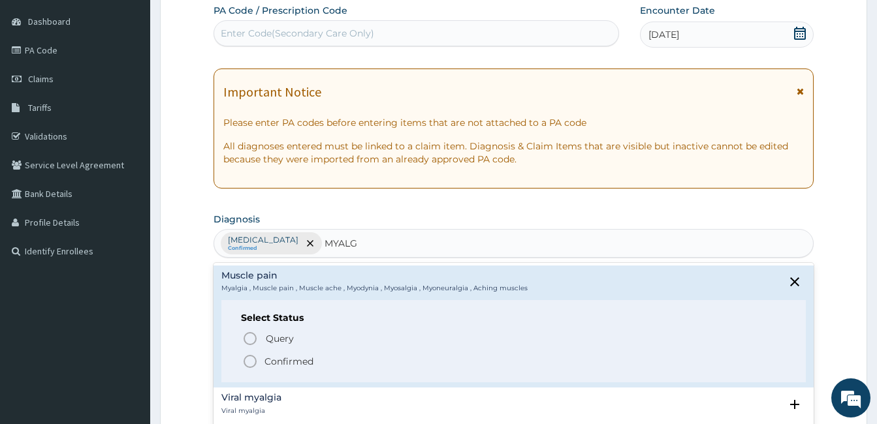
click at [264, 356] on p "Confirmed" at bounding box center [288, 361] width 49 height 13
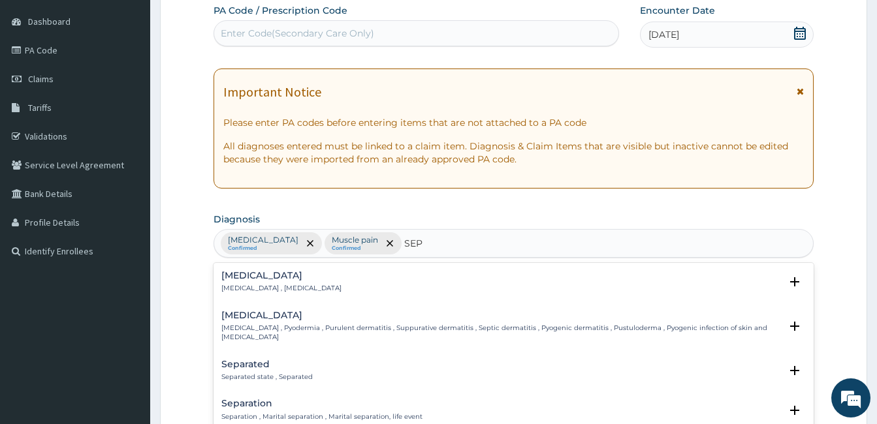
type input "SEPS"
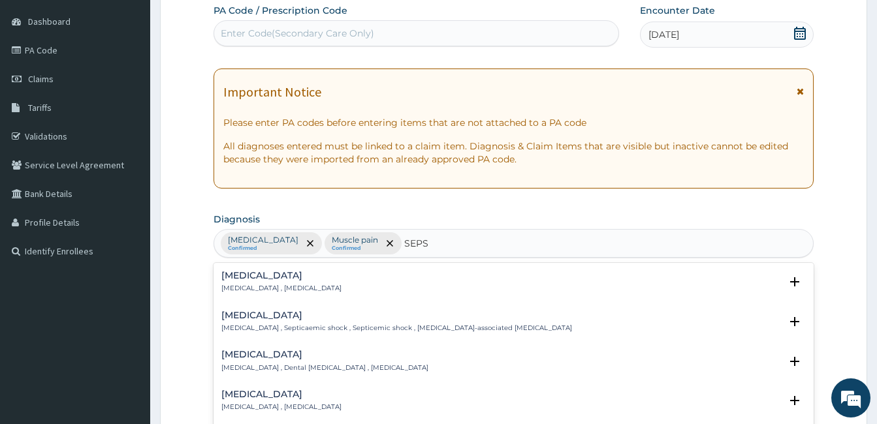
click at [233, 277] on h4 "[MEDICAL_DATA]" at bounding box center [281, 276] width 120 height 10
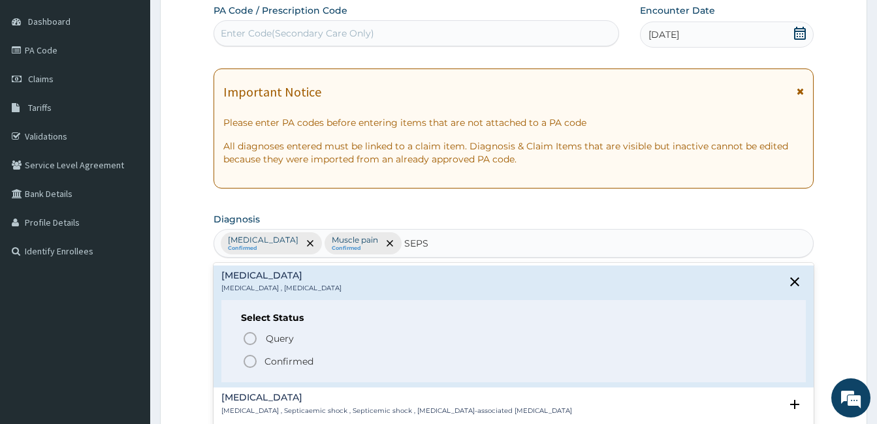
click at [254, 360] on icon "status option filled" at bounding box center [250, 362] width 16 height 16
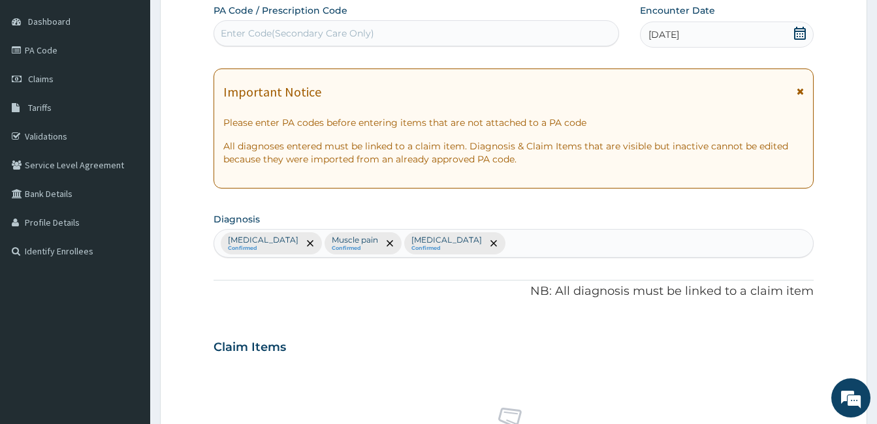
scroll to position [491, 0]
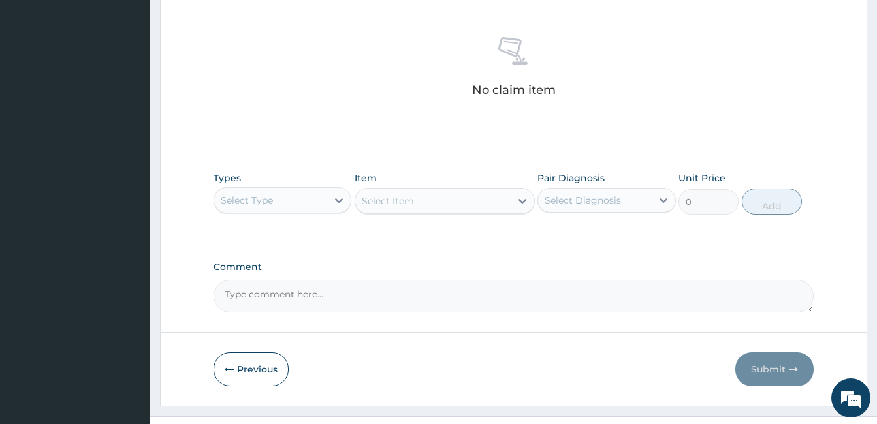
click at [287, 206] on div "Select Type" at bounding box center [270, 200] width 113 height 21
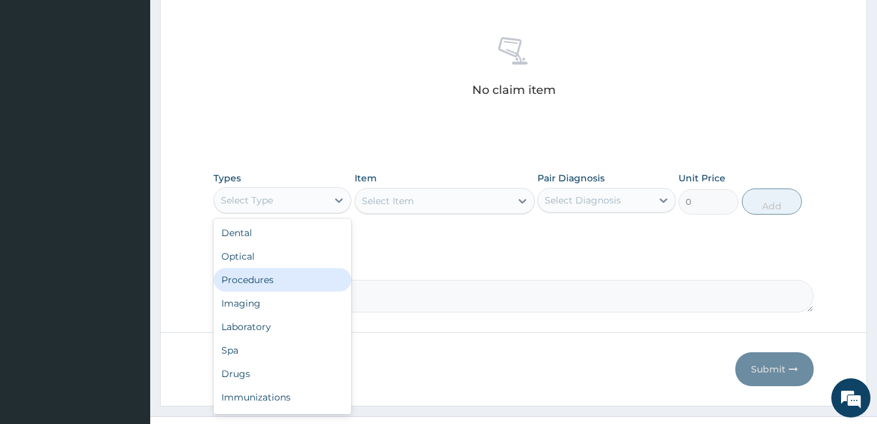
click at [277, 283] on div "Procedures" at bounding box center [282, 279] width 138 height 23
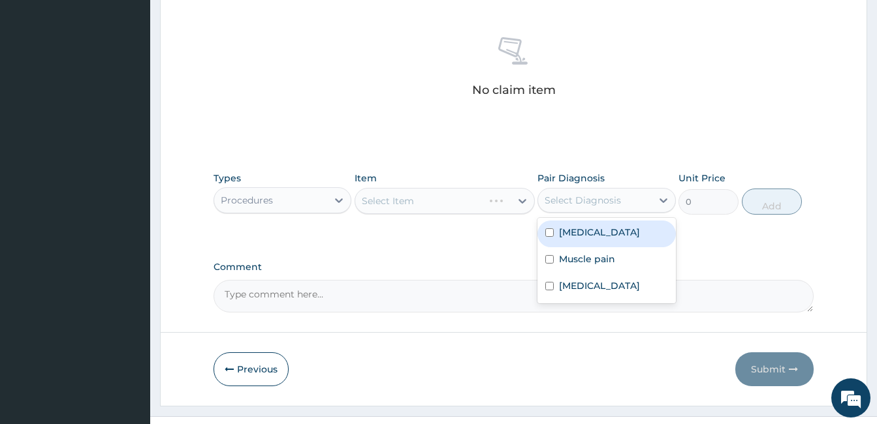
click at [602, 199] on div "Select Diagnosis" at bounding box center [582, 200] width 76 height 13
click at [585, 230] on label "[MEDICAL_DATA]" at bounding box center [599, 232] width 81 height 13
checkbox input "true"
click at [467, 200] on div "Select Item" at bounding box center [432, 201] width 155 height 21
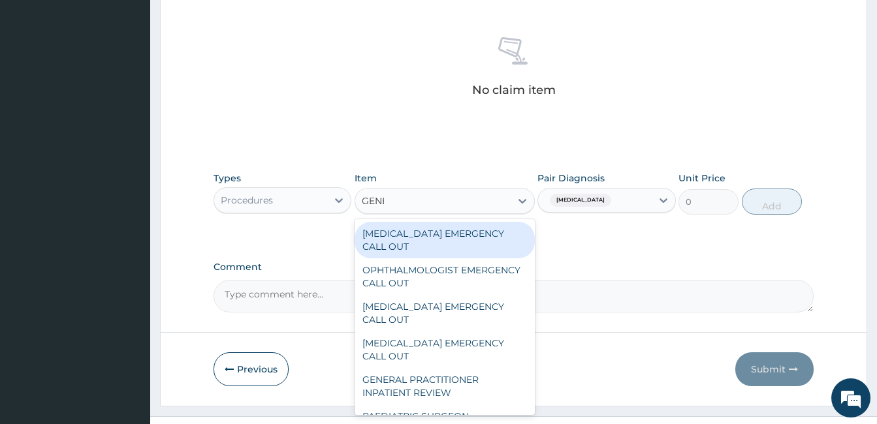
type input "GENER"
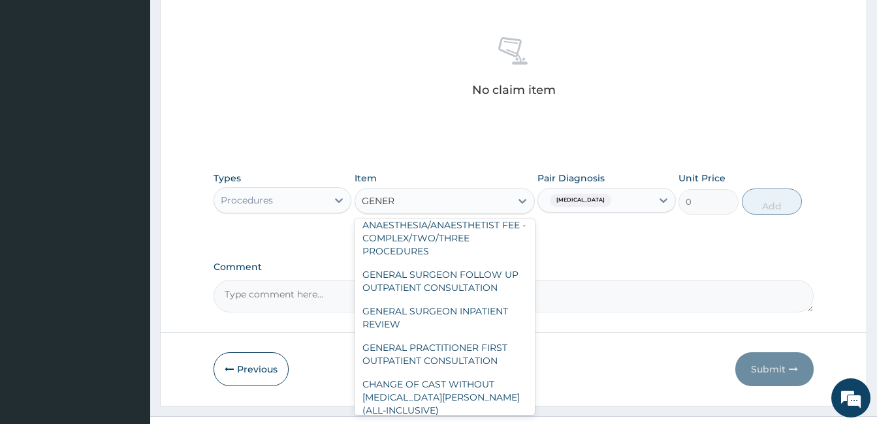
scroll to position [392, 0]
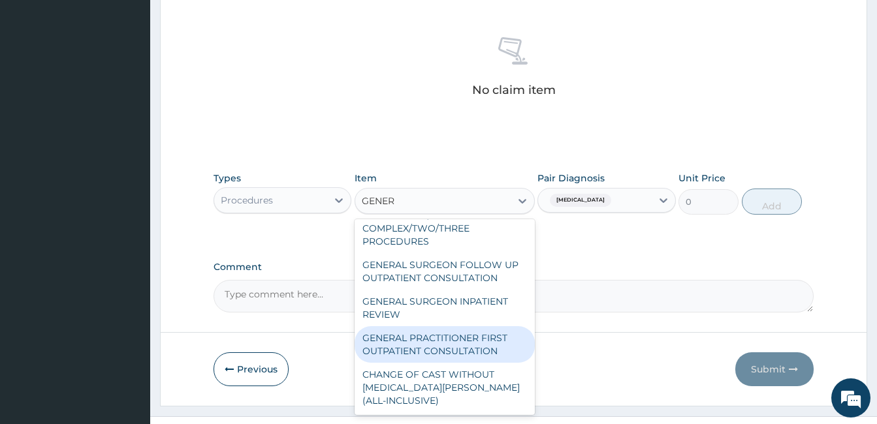
click at [469, 352] on div "GENERAL PRACTITIONER FIRST OUTPATIENT CONSULTATION" at bounding box center [444, 344] width 180 height 37
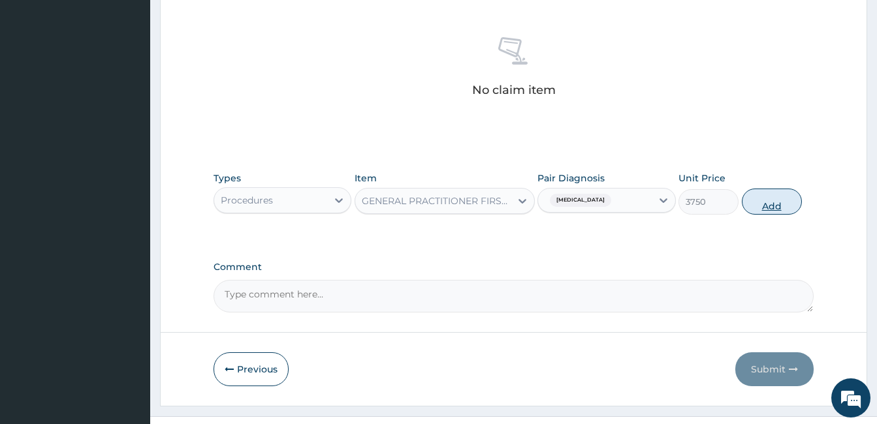
click at [773, 207] on button "Add" at bounding box center [771, 202] width 60 height 26
type input "0"
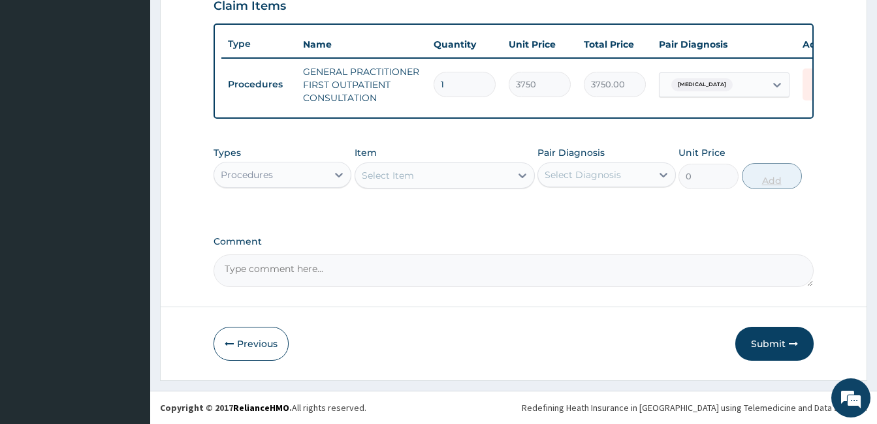
scroll to position [472, 0]
click at [322, 174] on div "Procedures" at bounding box center [270, 174] width 113 height 21
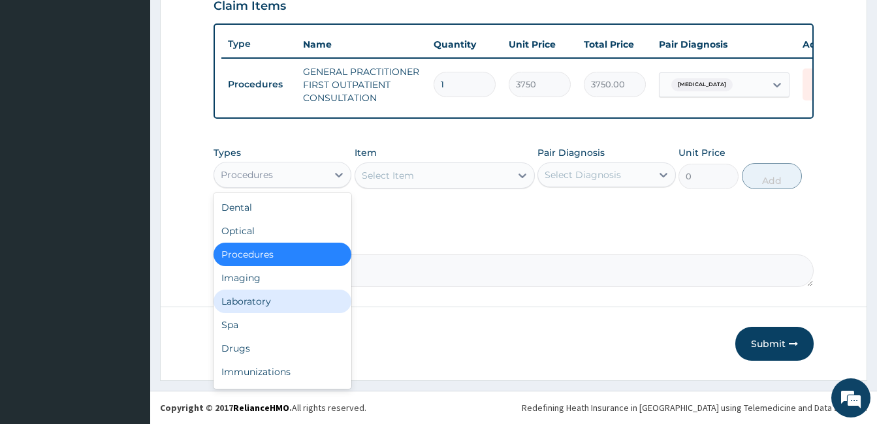
click at [281, 298] on div "Laboratory" at bounding box center [282, 301] width 138 height 23
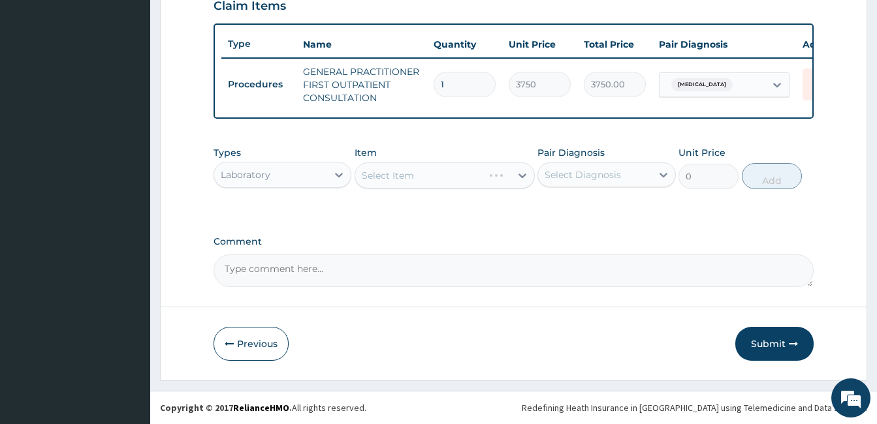
click at [578, 176] on div "Select Diagnosis" at bounding box center [582, 174] width 76 height 13
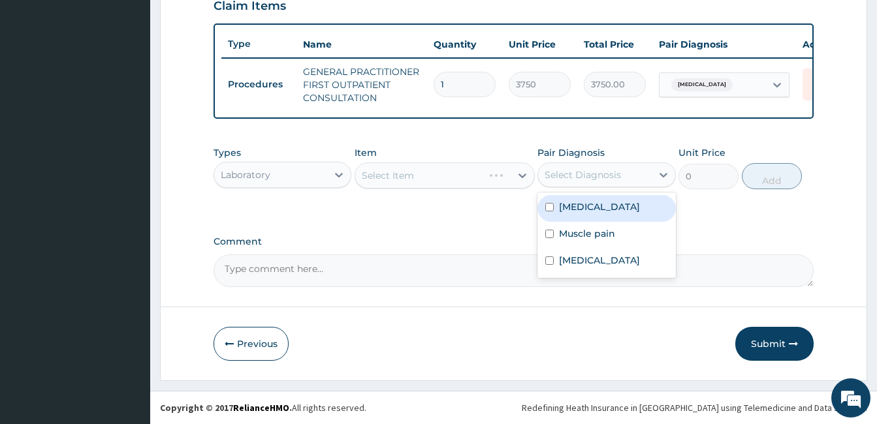
click at [592, 206] on label "[MEDICAL_DATA]" at bounding box center [599, 206] width 81 height 13
checkbox input "true"
click at [443, 207] on div "Types Laboratory Item Select Item Pair Diagnosis option [MEDICAL_DATA], selecte…" at bounding box center [513, 178] width 600 height 76
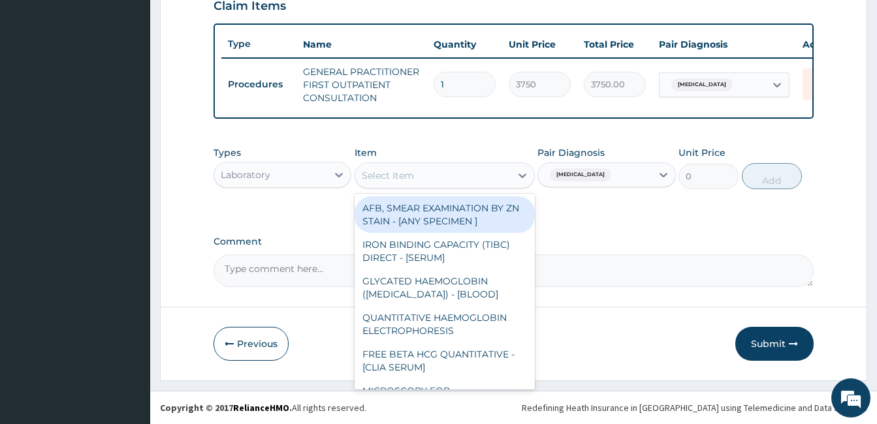
click at [444, 177] on div "Select Item" at bounding box center [432, 175] width 155 height 21
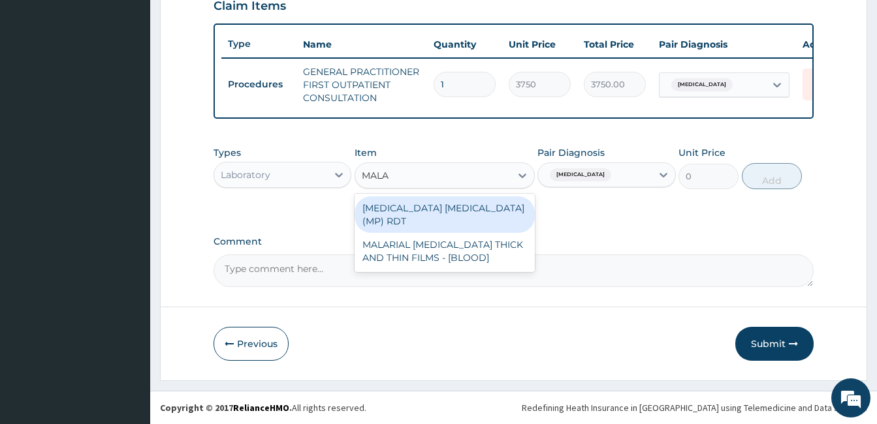
type input "MALAR"
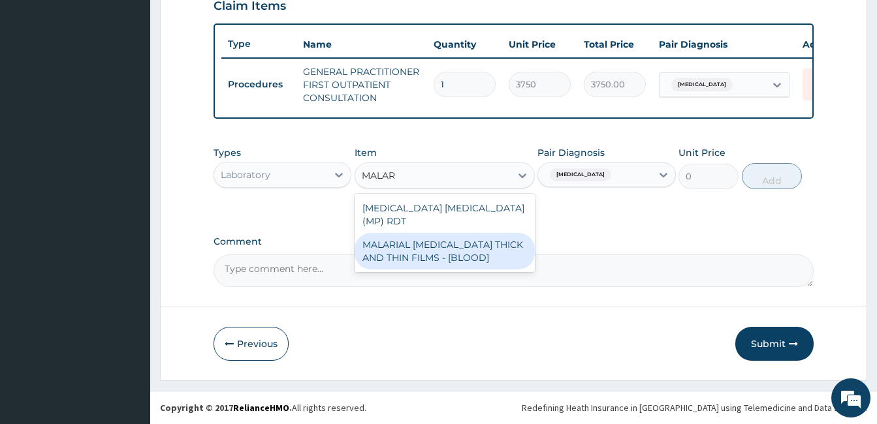
click at [446, 233] on div "MALARIAL [MEDICAL_DATA] THICK AND THIN FILMS - [BLOOD]" at bounding box center [444, 251] width 180 height 37
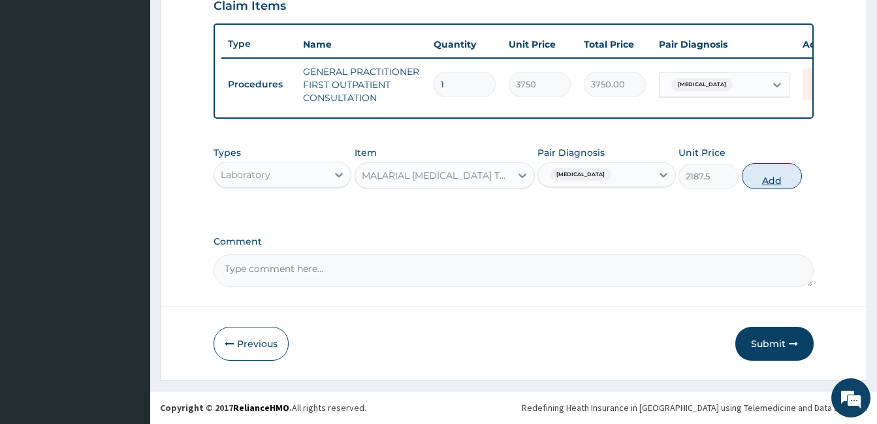
click at [753, 189] on button "Add" at bounding box center [771, 176] width 60 height 26
type input "0"
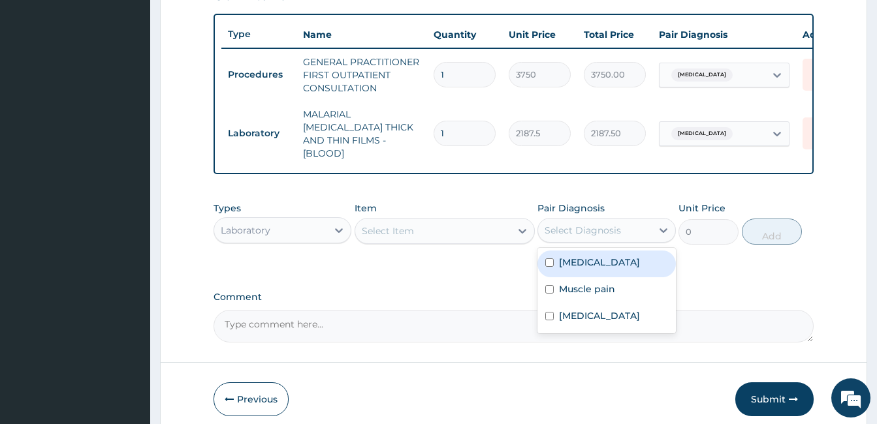
click at [607, 224] on div "Select Diagnosis" at bounding box center [582, 230] width 76 height 13
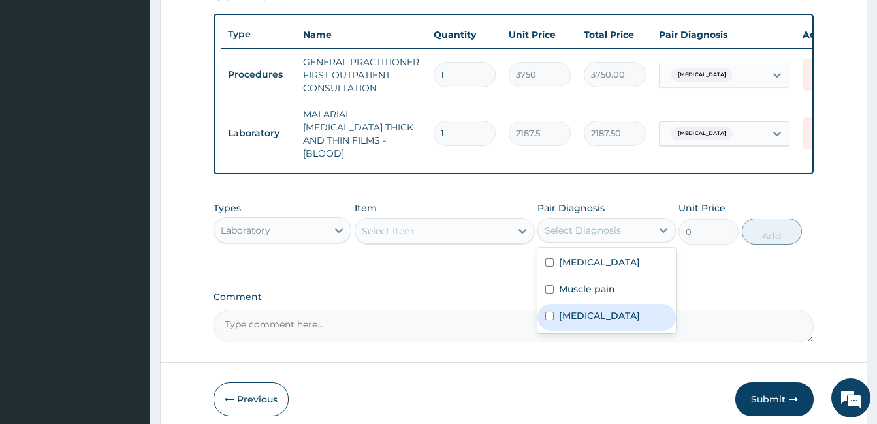
click at [575, 317] on label "[MEDICAL_DATA]" at bounding box center [599, 315] width 81 height 13
checkbox input "true"
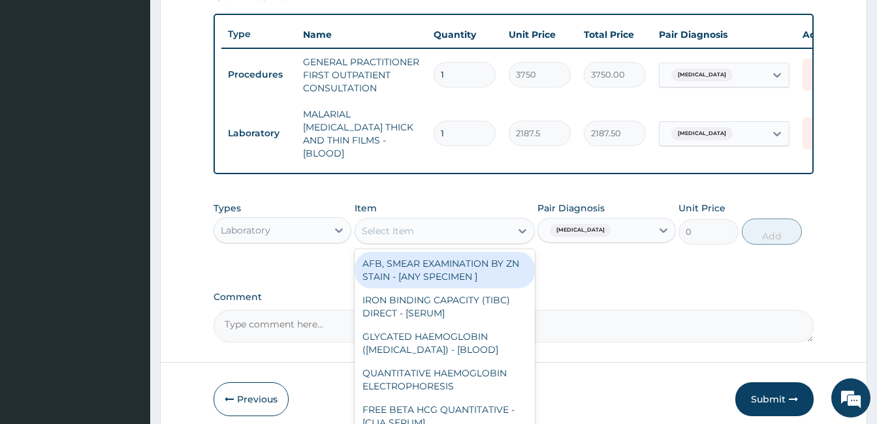
click at [418, 222] on div "Select Item" at bounding box center [432, 231] width 155 height 21
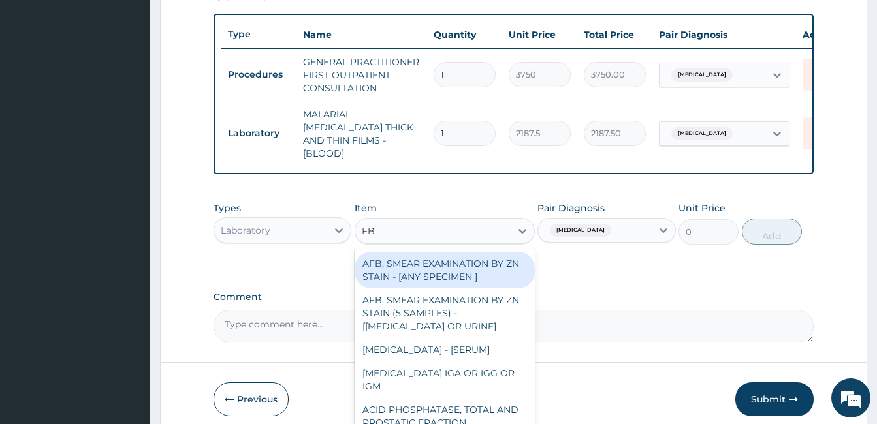
type input "FBC"
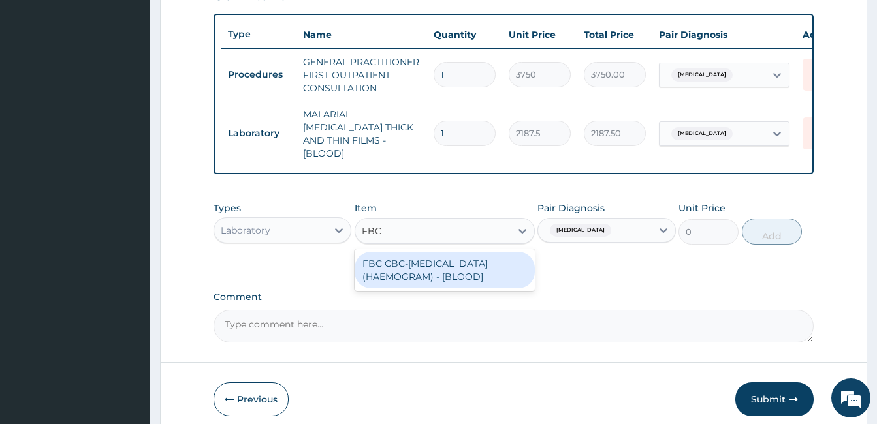
click at [409, 272] on div "FBC CBC-[MEDICAL_DATA] (HAEMOGRAM) - [BLOOD]" at bounding box center [444, 270] width 180 height 37
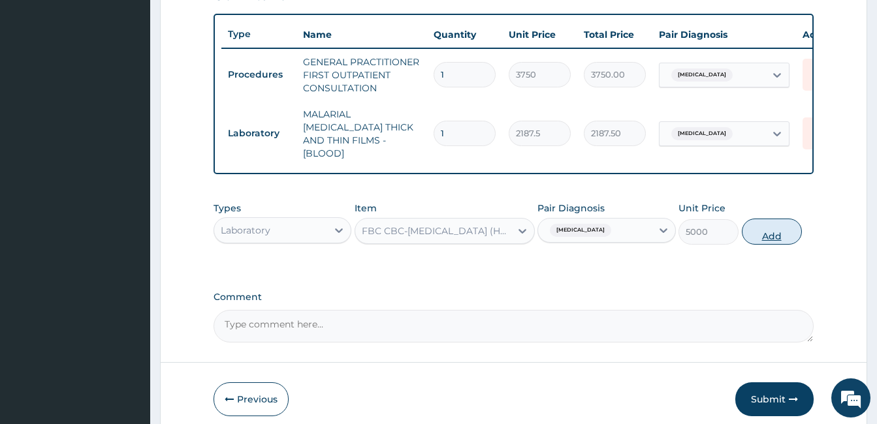
click at [779, 223] on button "Add" at bounding box center [771, 232] width 60 height 26
type input "0"
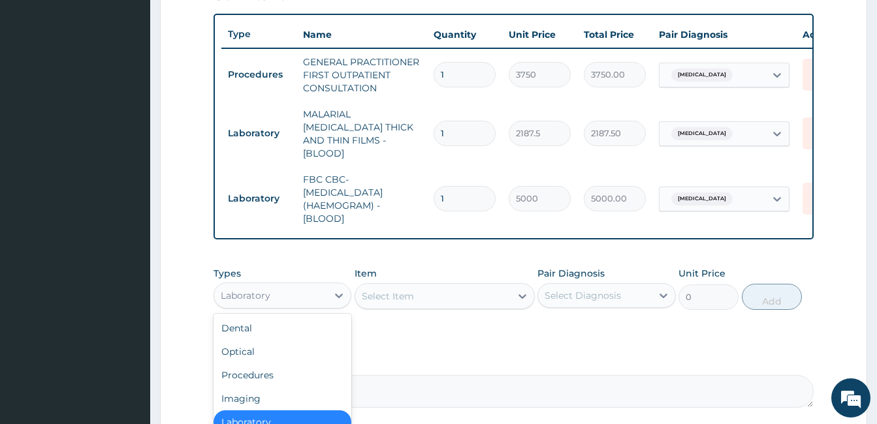
click at [291, 299] on div "Laboratory" at bounding box center [270, 295] width 113 height 21
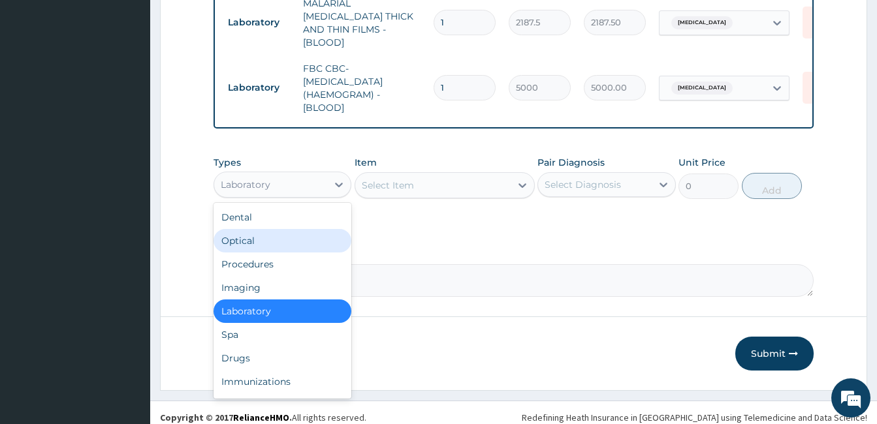
scroll to position [589, 0]
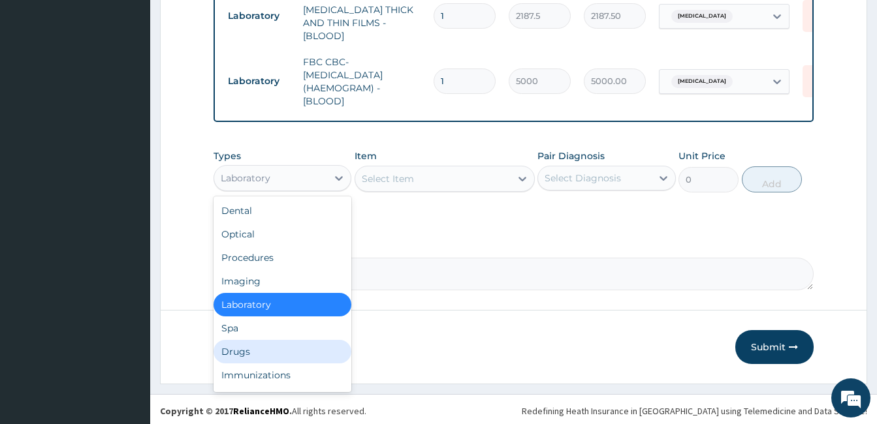
click at [265, 352] on div "Drugs" at bounding box center [282, 351] width 138 height 23
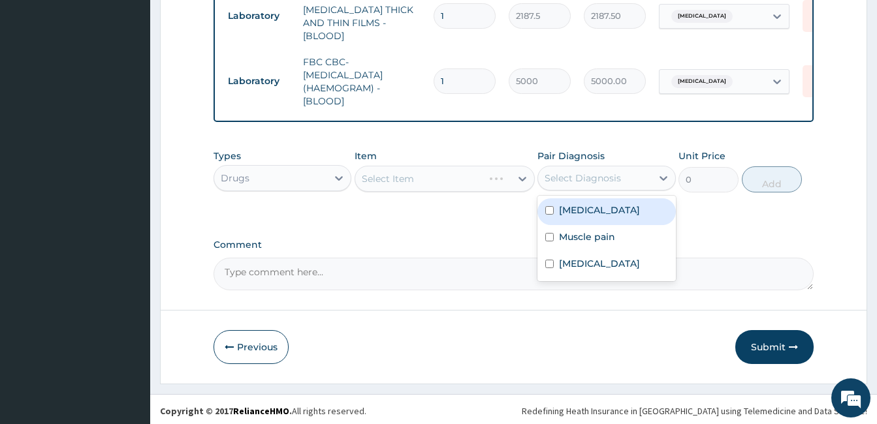
click at [587, 172] on div "Select Diagnosis" at bounding box center [582, 178] width 76 height 13
click at [590, 204] on label "[MEDICAL_DATA]" at bounding box center [599, 210] width 81 height 13
checkbox input "true"
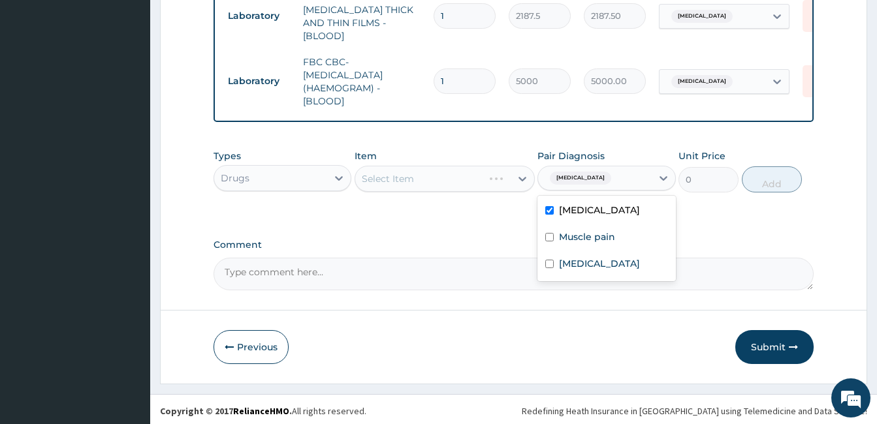
click at [485, 210] on div "Types Drugs Item Select Item Pair Diagnosis option [MEDICAL_DATA], selected. op…" at bounding box center [513, 181] width 600 height 76
click at [393, 179] on div "Select Item" at bounding box center [444, 179] width 180 height 26
click at [382, 179] on div "Select Item" at bounding box center [388, 178] width 52 height 13
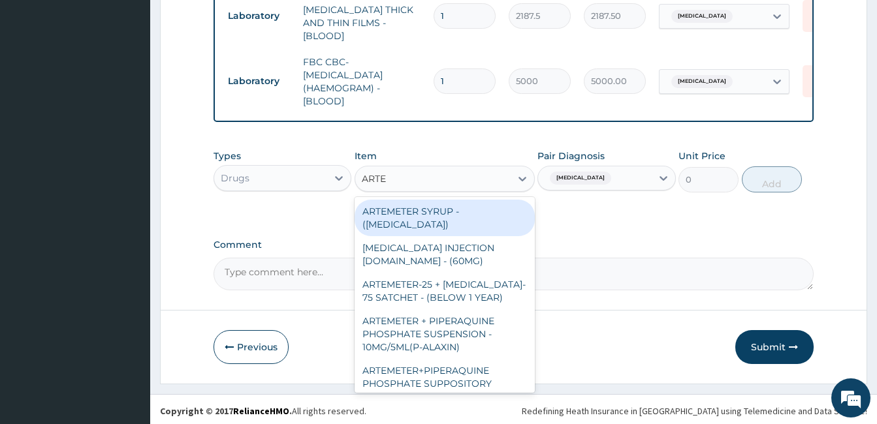
type input "ARTES"
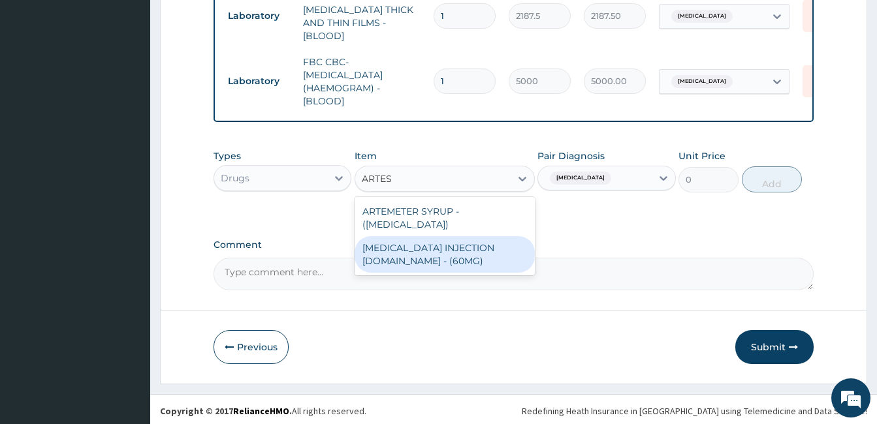
click at [407, 248] on div "[MEDICAL_DATA] INJECTION [DOMAIN_NAME] - (60MG)" at bounding box center [444, 254] width 180 height 37
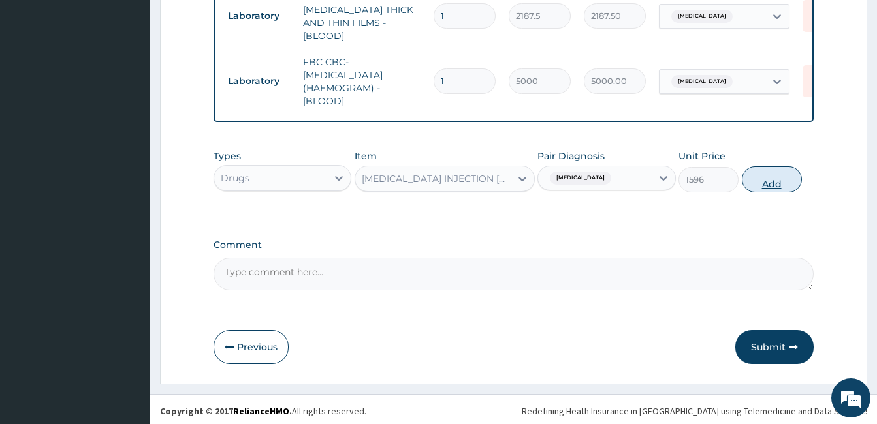
click at [762, 179] on button "Add" at bounding box center [771, 179] width 60 height 26
type input "0"
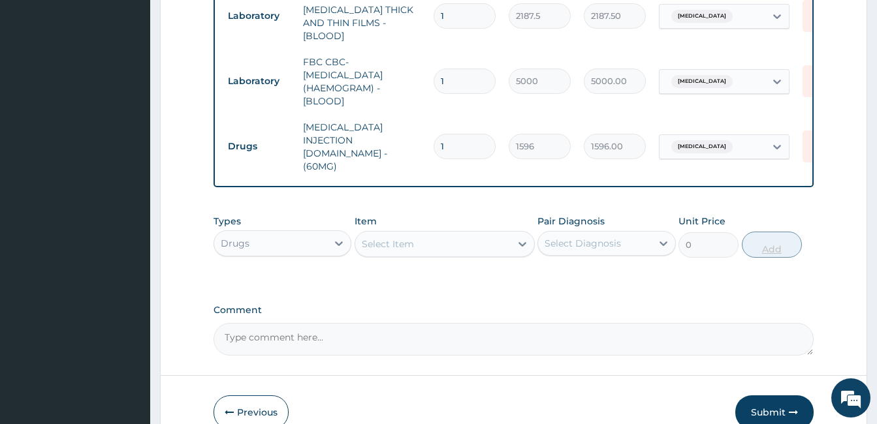
type input "0.00"
type input "6"
type input "9576.00"
type input "6"
click at [591, 237] on div "Select Diagnosis" at bounding box center [582, 243] width 76 height 13
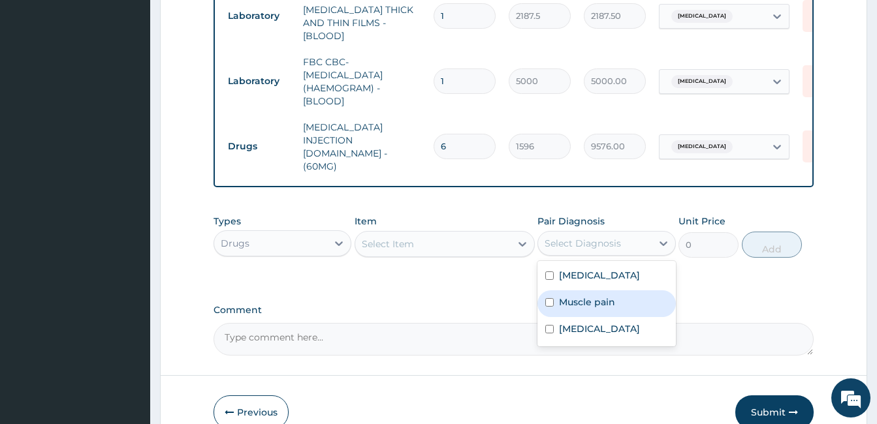
click at [578, 296] on label "Muscle pain" at bounding box center [587, 302] width 56 height 13
checkbox input "true"
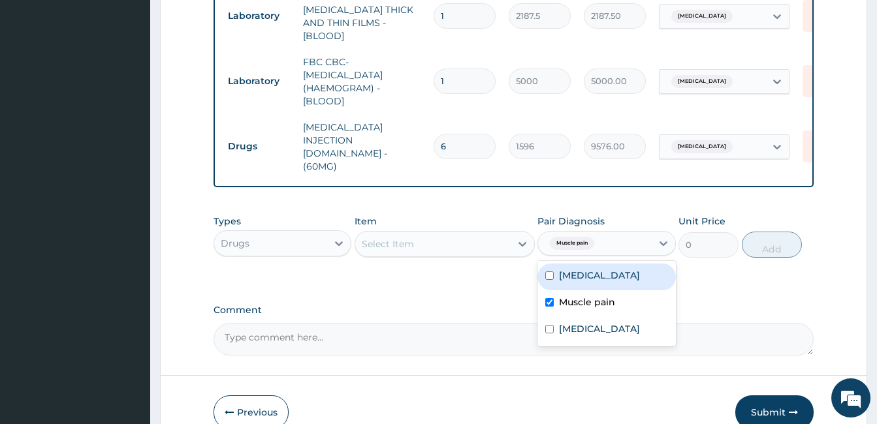
click at [476, 234] on div "Select Item" at bounding box center [432, 244] width 155 height 21
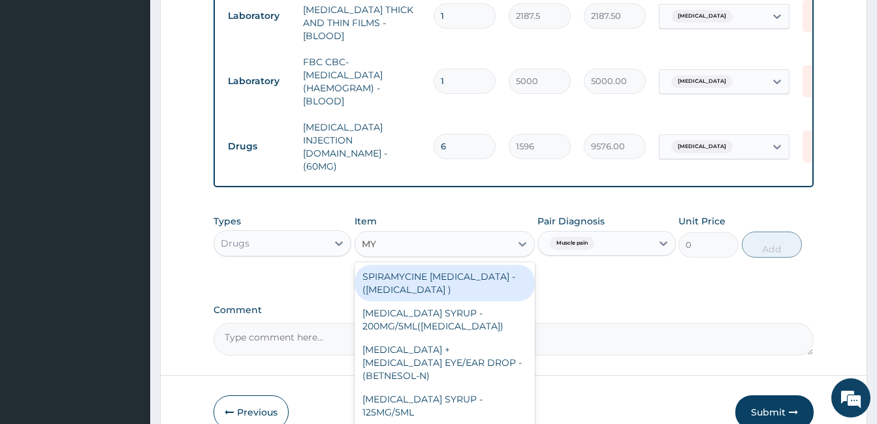
type input "M"
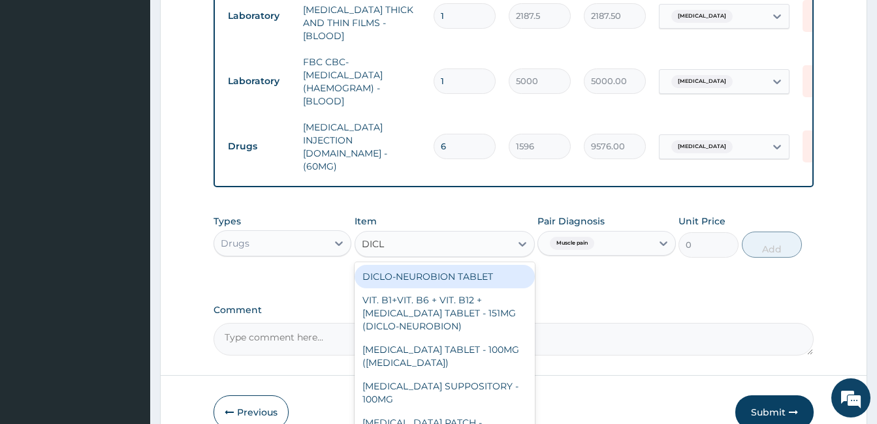
type input "DICLO"
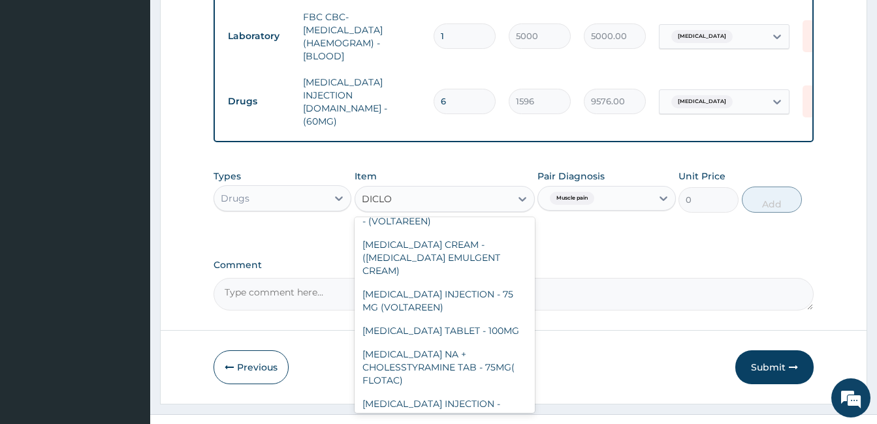
scroll to position [321, 0]
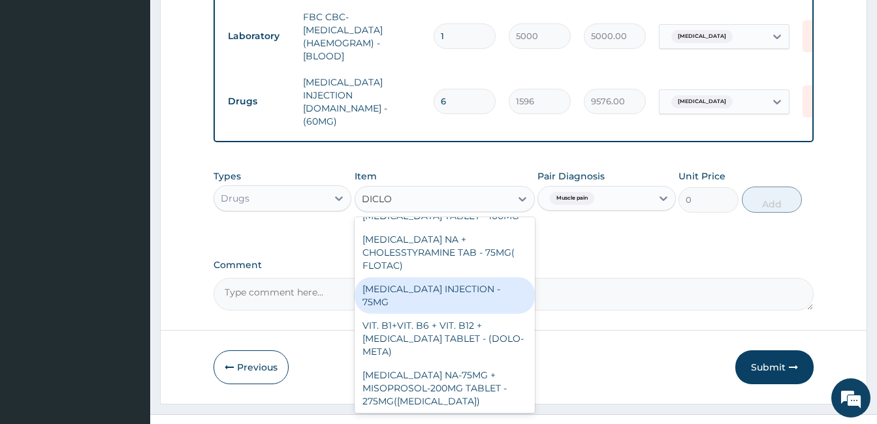
click at [475, 277] on div "[MEDICAL_DATA] INJECTION - 75MG" at bounding box center [444, 295] width 180 height 37
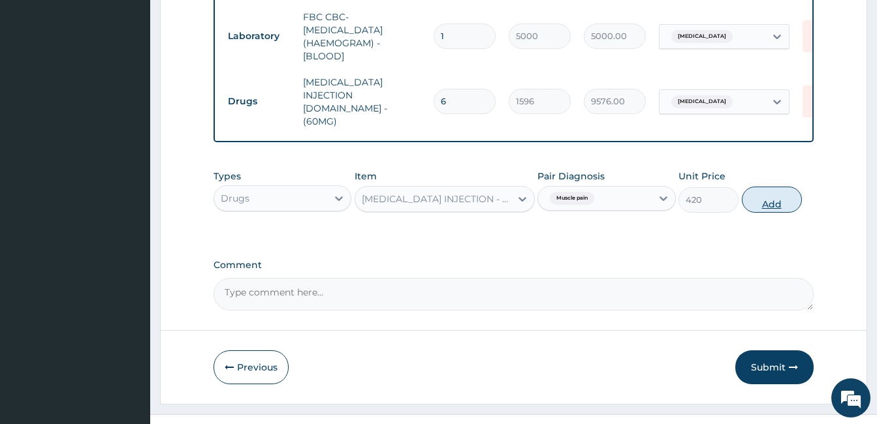
click at [796, 187] on button "Add" at bounding box center [771, 200] width 60 height 26
type input "0"
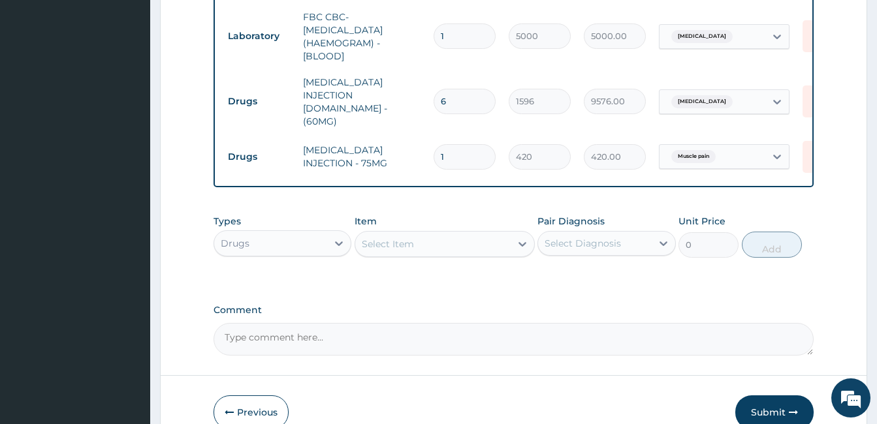
type input "0.00"
type input "2"
type input "840.00"
type input "2"
click at [561, 237] on div "Select Diagnosis" at bounding box center [582, 243] width 76 height 13
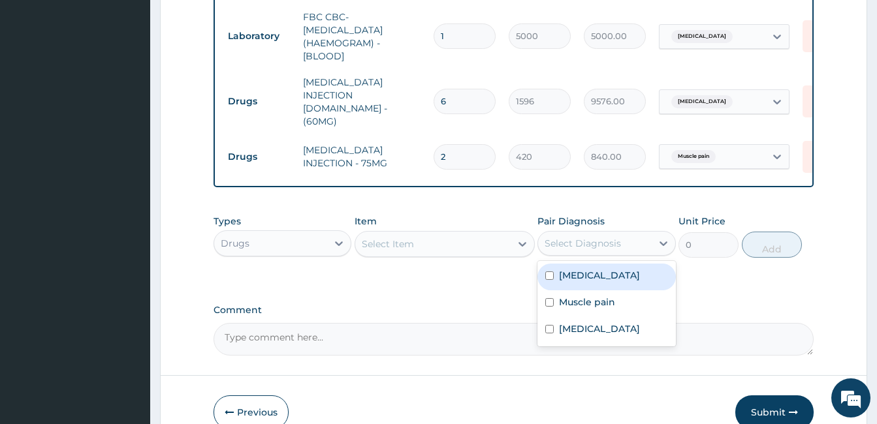
click at [576, 269] on label "[MEDICAL_DATA]" at bounding box center [599, 275] width 81 height 13
checkbox input "true"
click at [416, 234] on div "Select Item" at bounding box center [432, 244] width 155 height 21
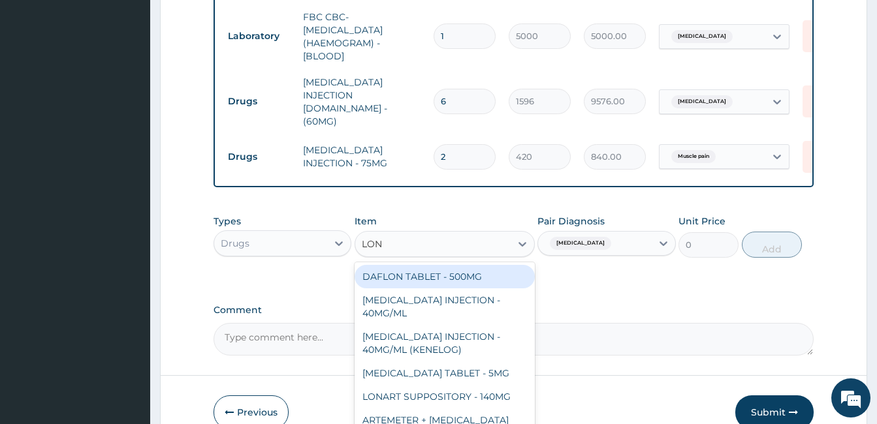
type input "[PERSON_NAME]"
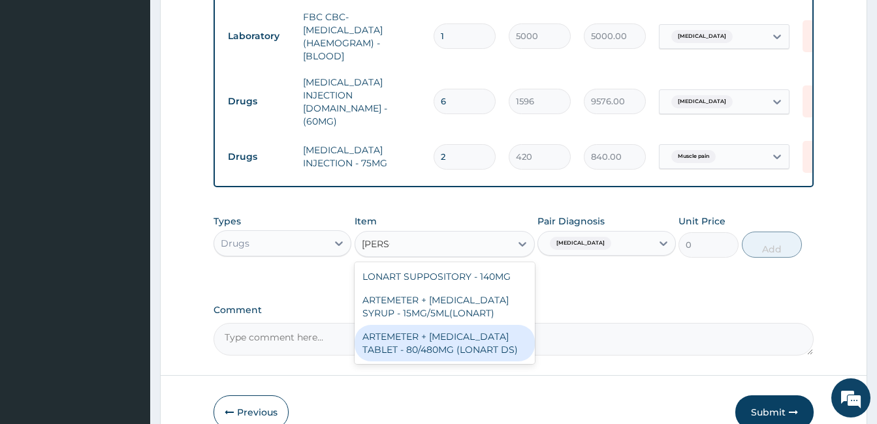
click at [425, 325] on div "ARTEMETER + [MEDICAL_DATA] TABLET - 80/480MG (LONART DS)" at bounding box center [444, 343] width 180 height 37
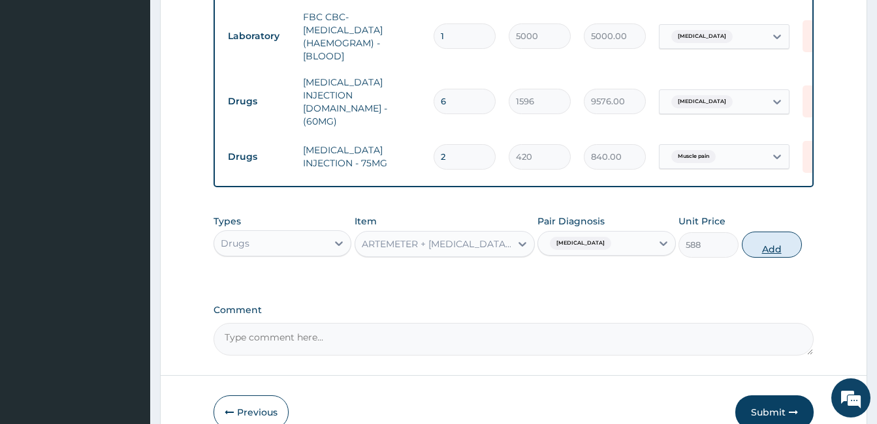
click at [775, 232] on button "Add" at bounding box center [771, 245] width 60 height 26
type input "0"
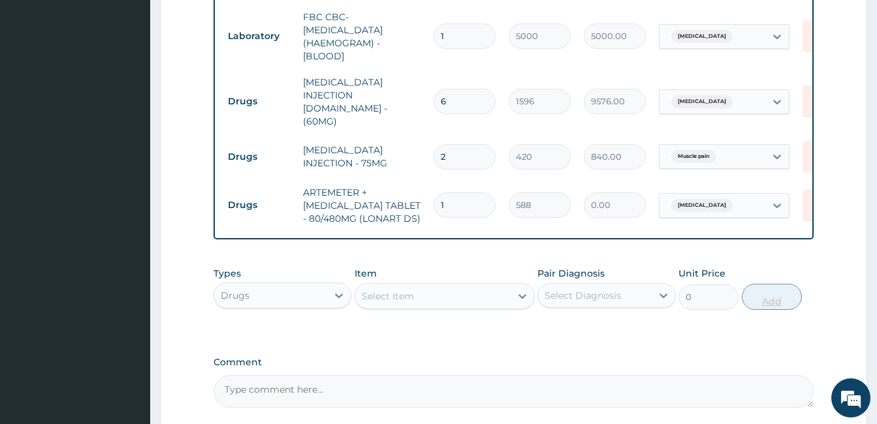
type input "0.00"
type input "6"
type input "3528.00"
type input "6"
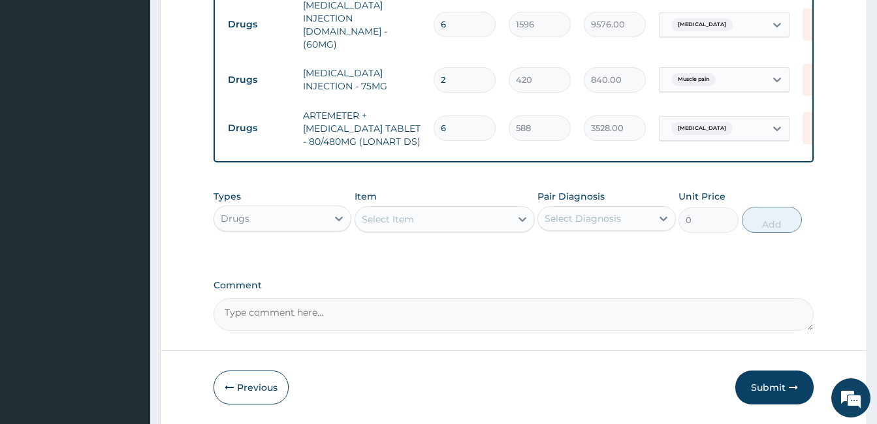
scroll to position [732, 0]
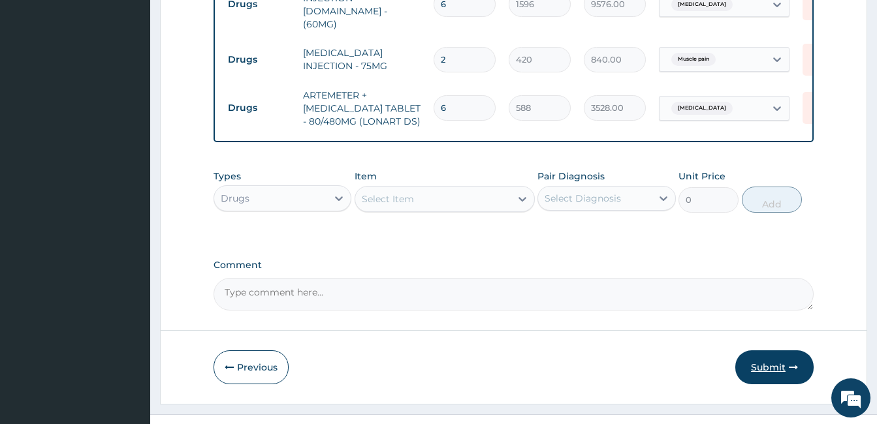
click at [758, 350] on button "Submit" at bounding box center [774, 367] width 78 height 34
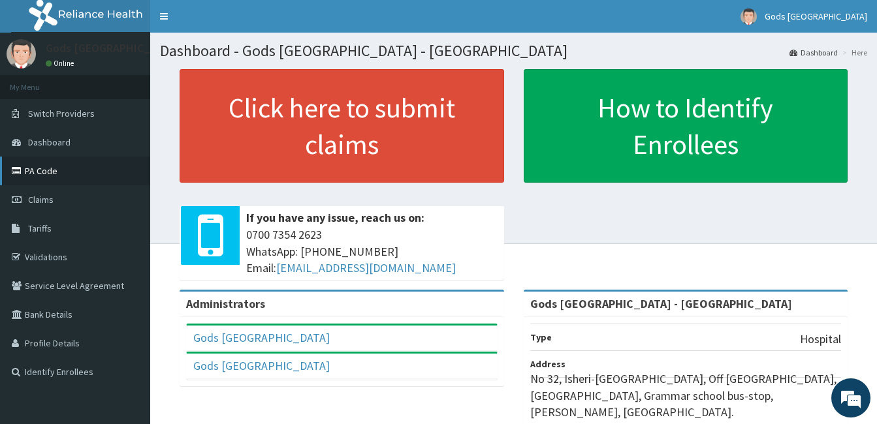
click at [42, 181] on link "PA Code" at bounding box center [75, 171] width 150 height 29
